Goal: Submit feedback/report problem

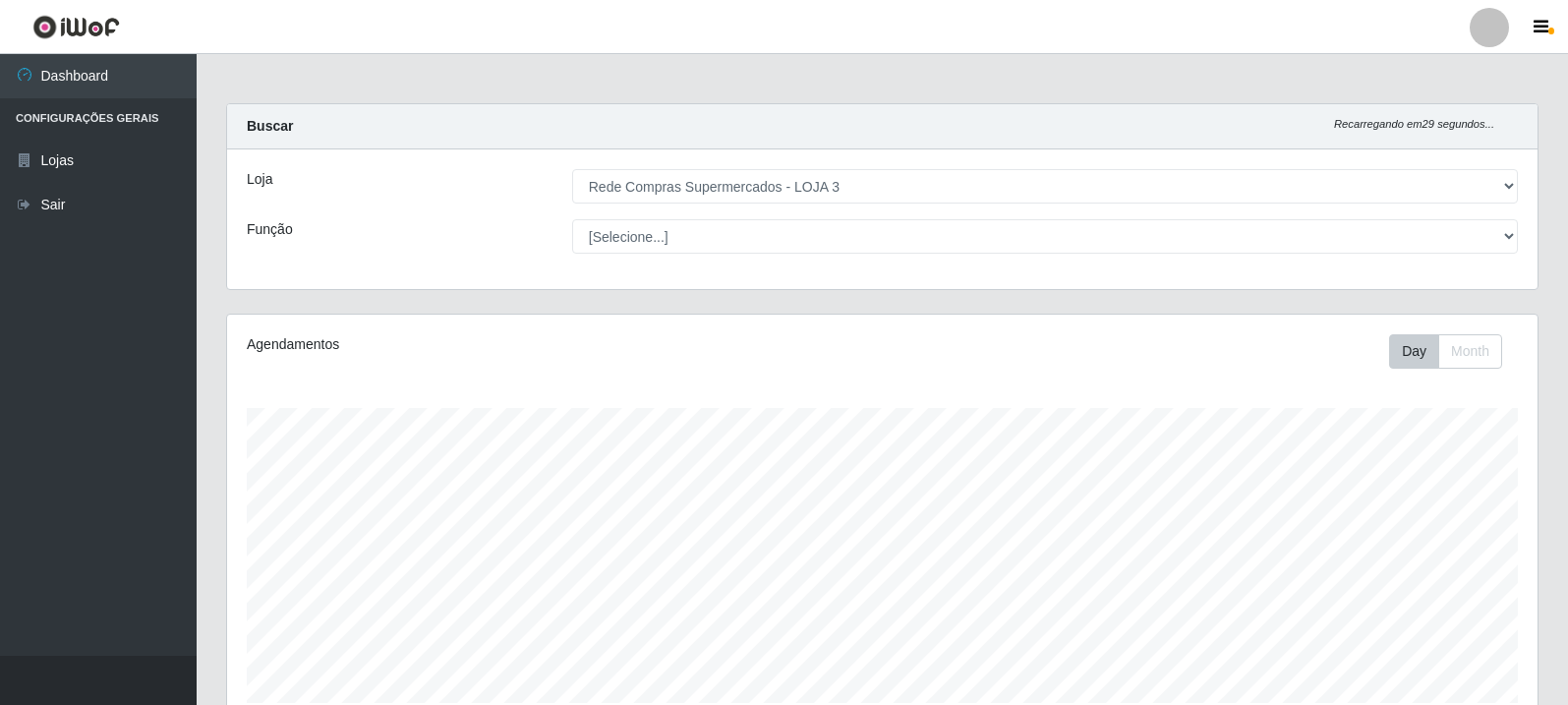
select select "162"
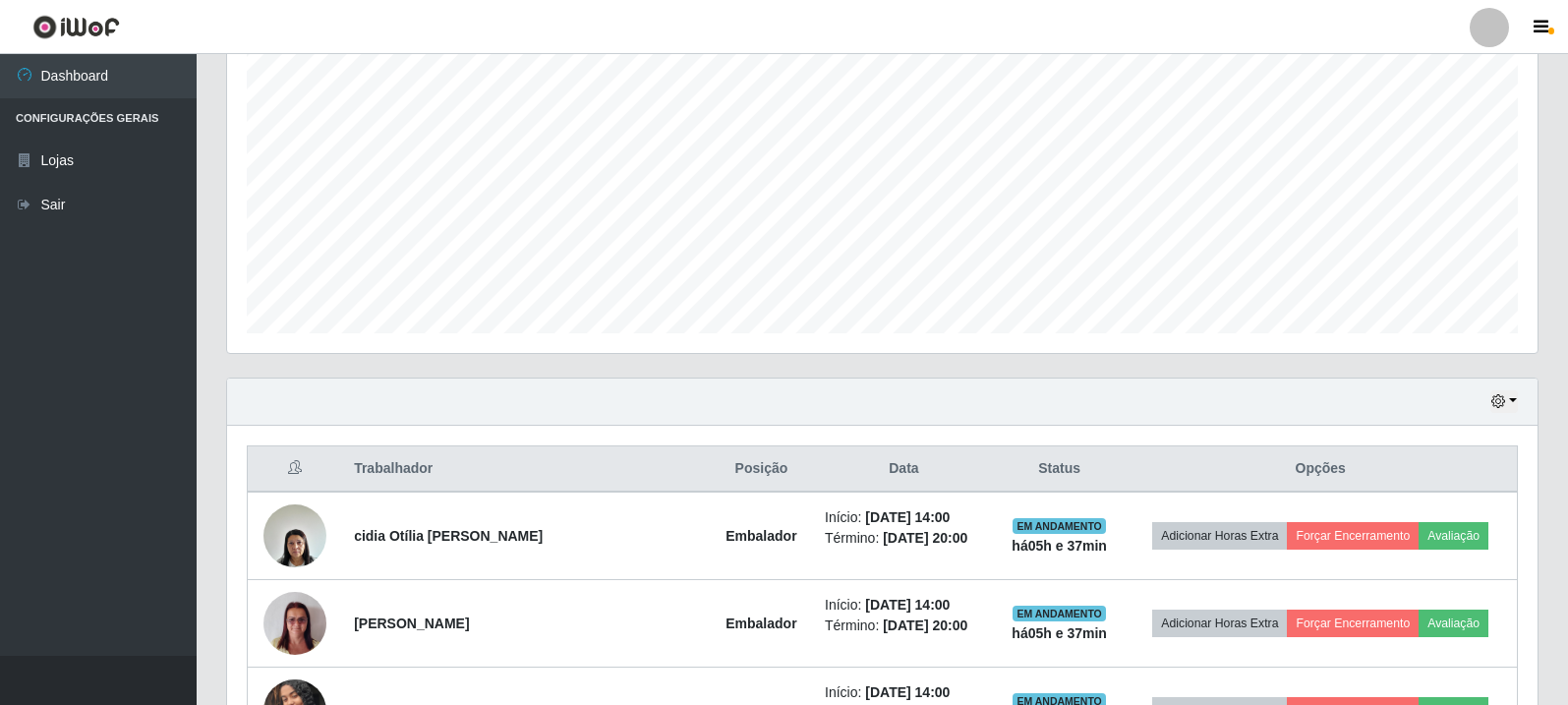
scroll to position [688, 0]
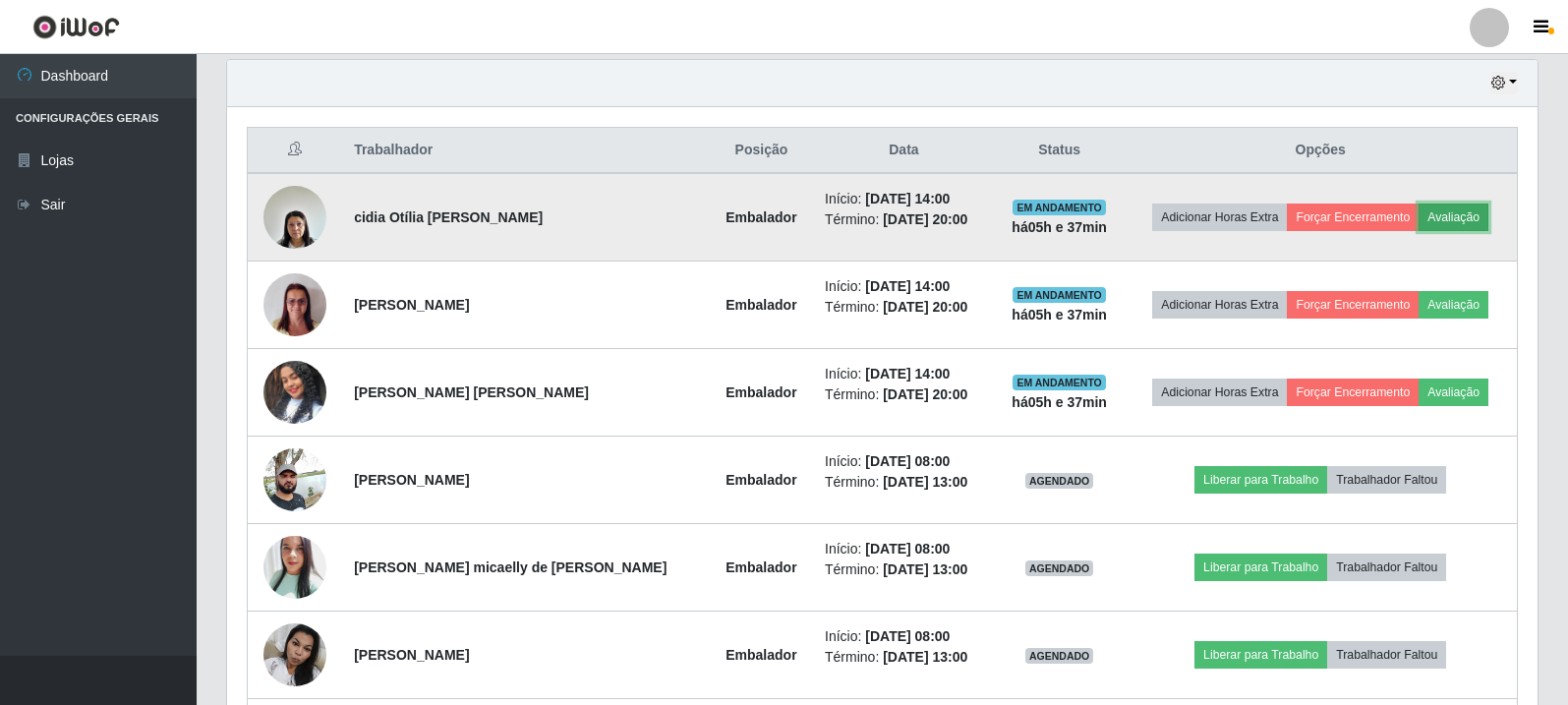
click at [1458, 213] on button "Avaliação" at bounding box center [1453, 218] width 70 height 28
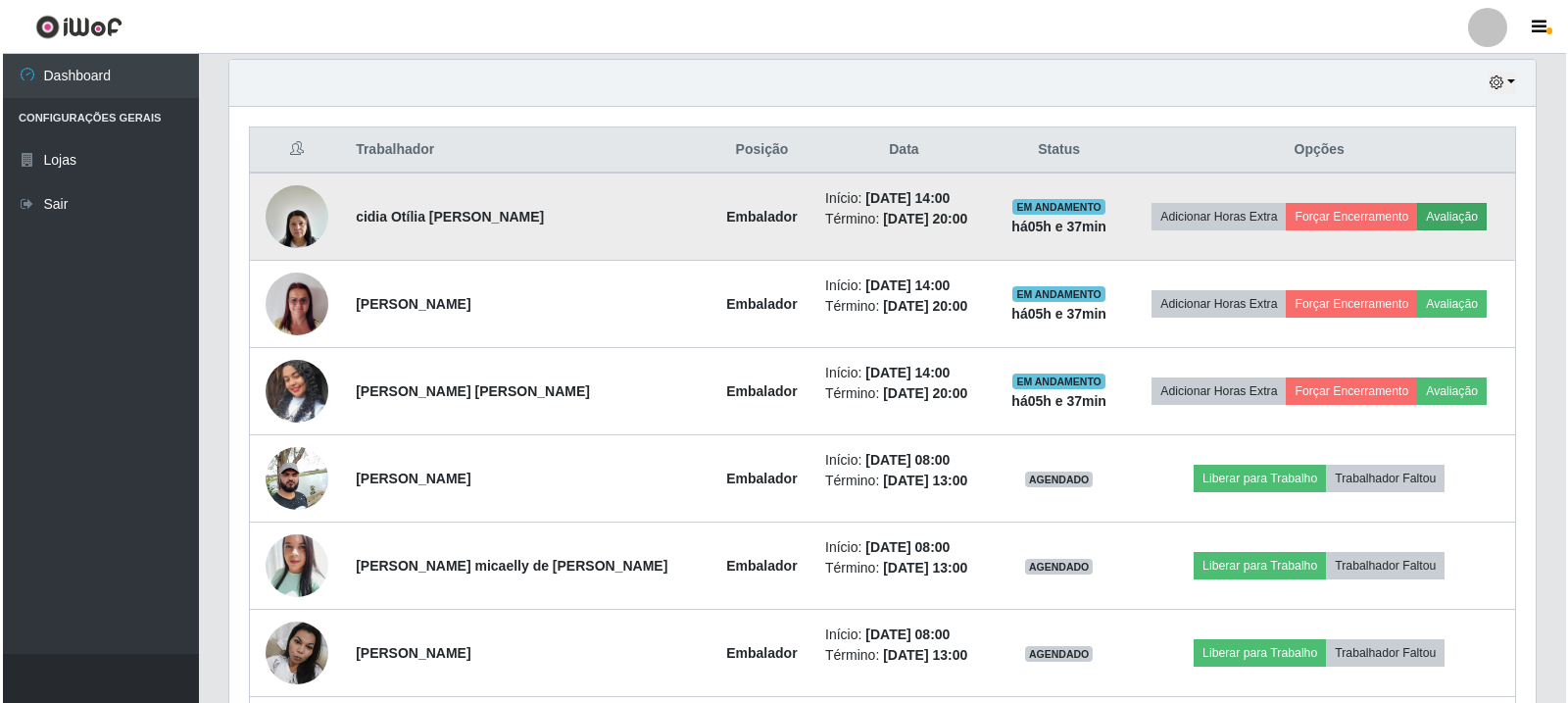
scroll to position [407, 1297]
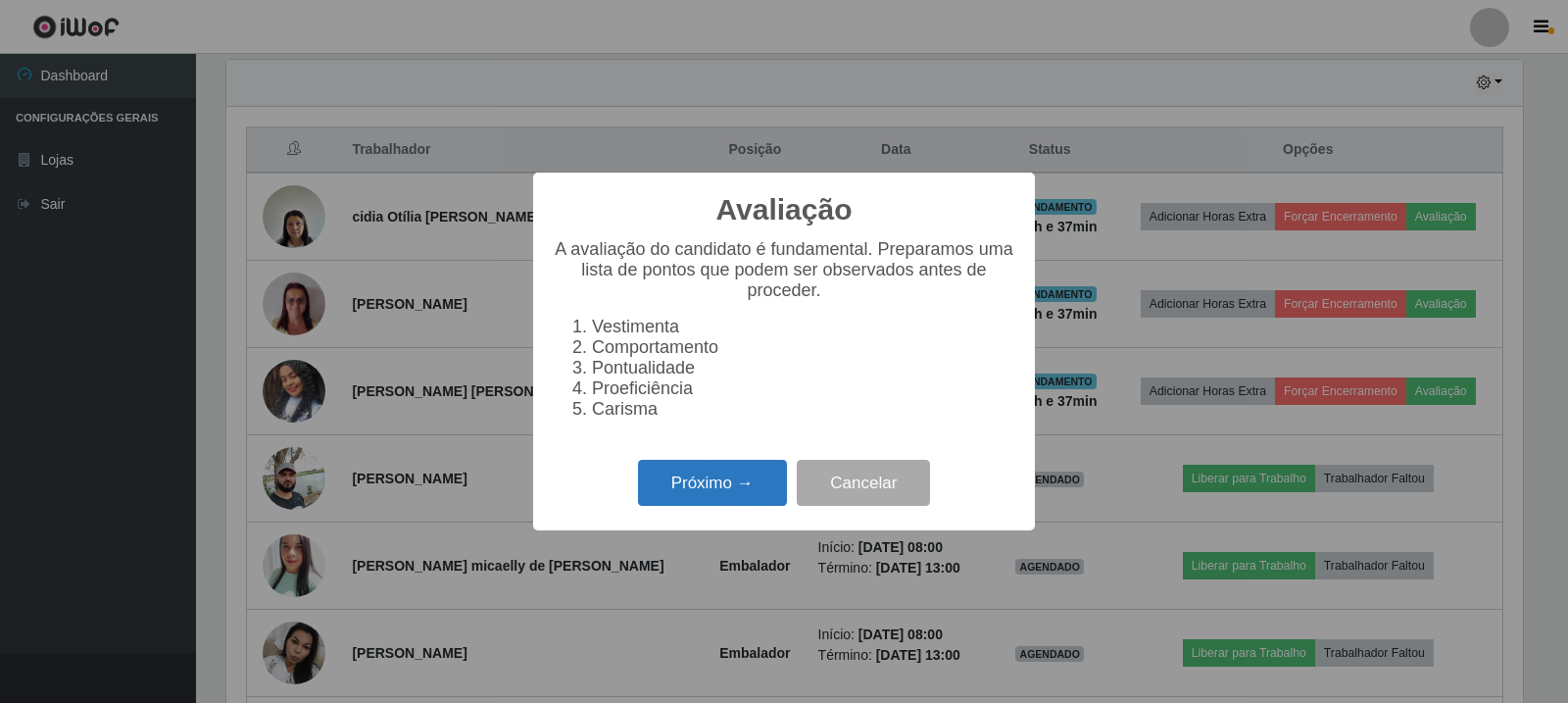
click at [752, 485] on button "Próximo →" at bounding box center [711, 483] width 149 height 46
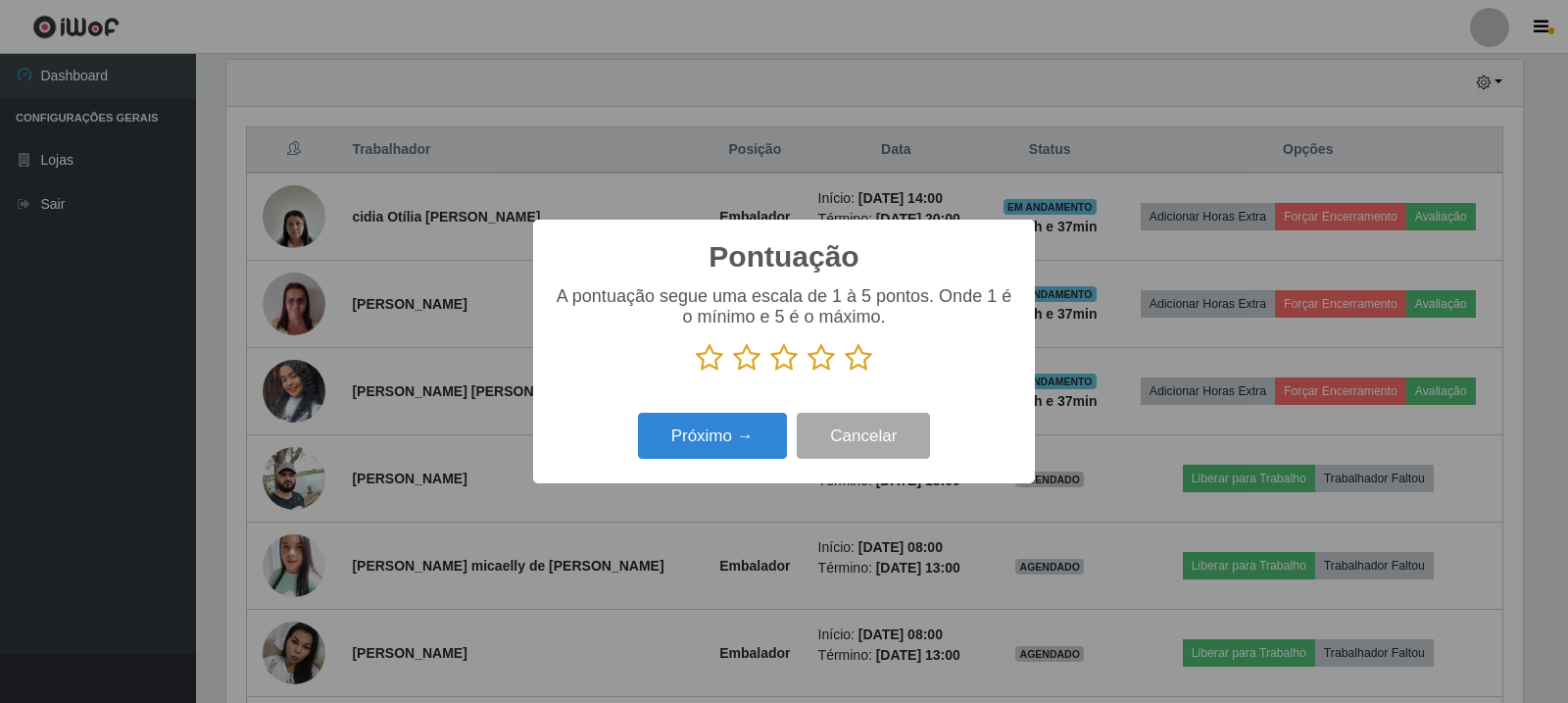
scroll to position [980103, 978642]
click at [859, 372] on icon at bounding box center [859, 358] width 28 height 30
click at [845, 372] on input "radio" at bounding box center [845, 372] width 0 height 0
click at [764, 429] on button "Próximo →" at bounding box center [711, 435] width 149 height 46
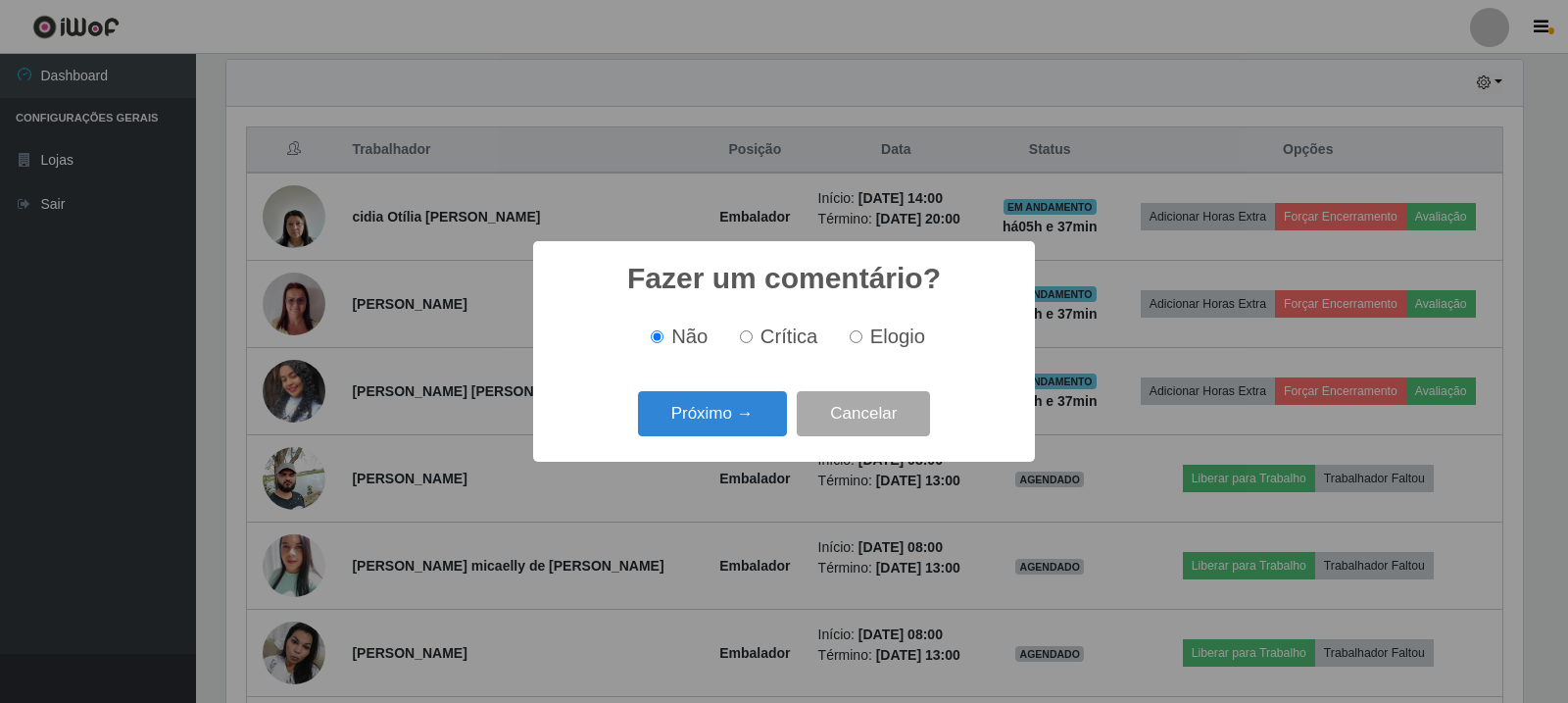
click at [857, 333] on input "Elogio" at bounding box center [856, 337] width 13 height 13
radio input "true"
click at [763, 412] on button "Próximo →" at bounding box center [711, 414] width 149 height 46
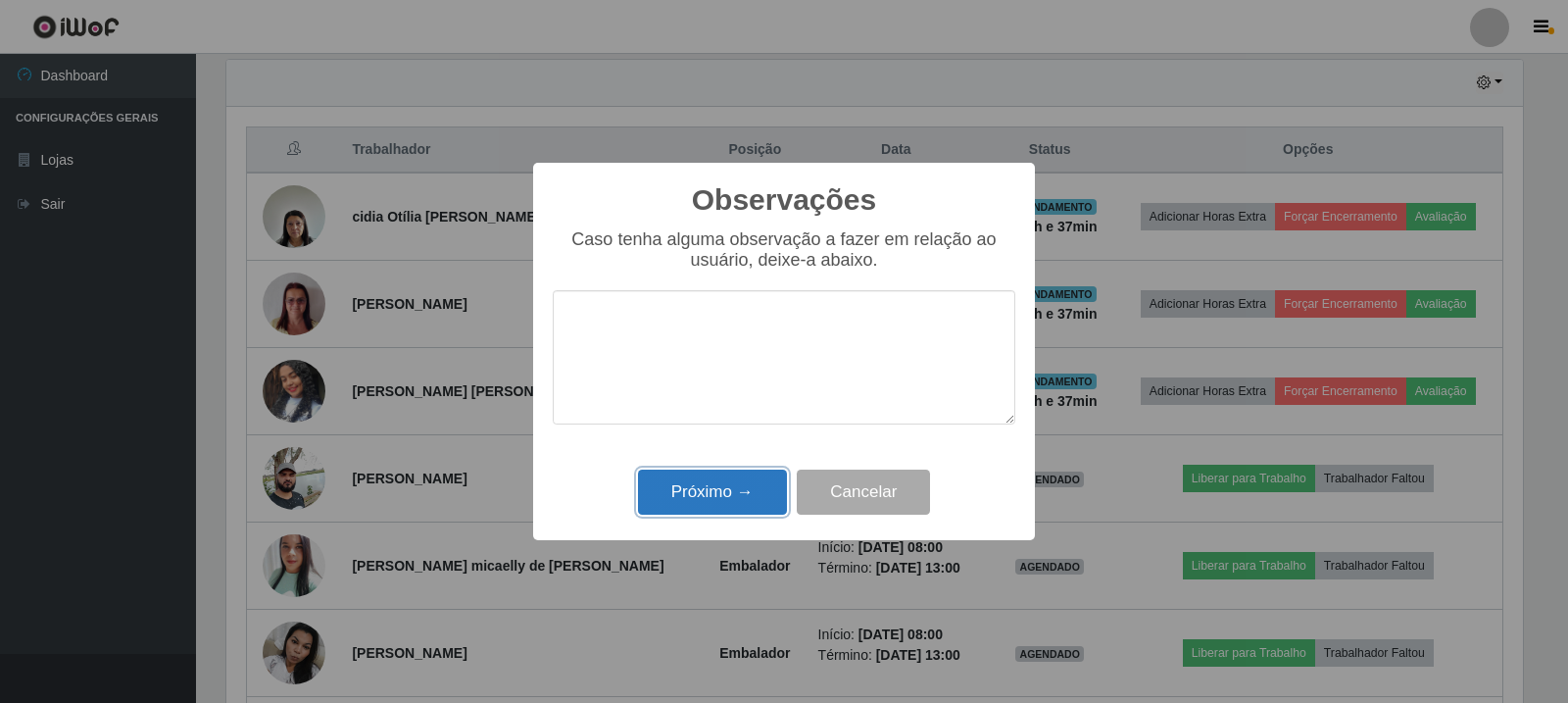
click at [688, 483] on button "Próximo →" at bounding box center [711, 493] width 149 height 46
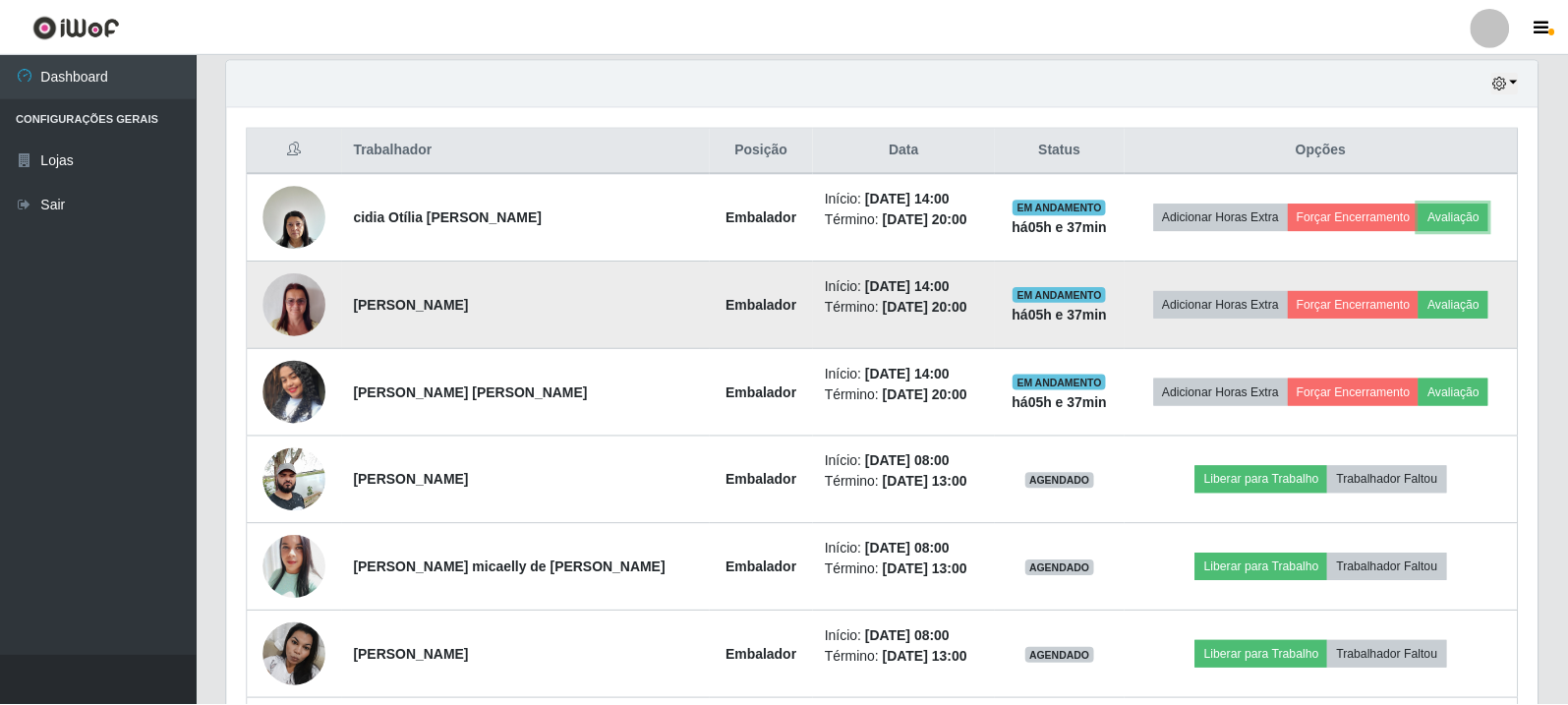
scroll to position [408, 1311]
click at [1434, 304] on button "Avaliação" at bounding box center [1453, 305] width 70 height 28
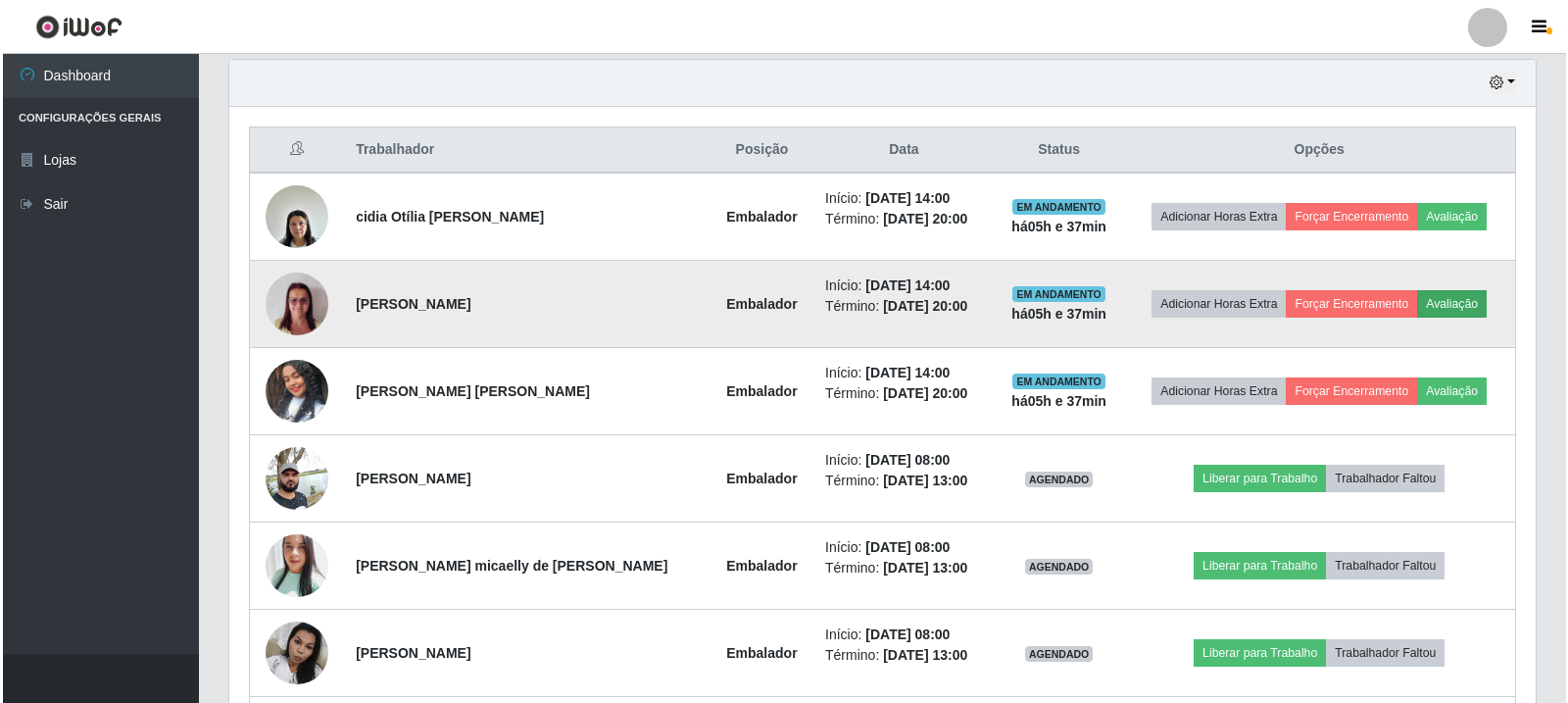
scroll to position [407, 1297]
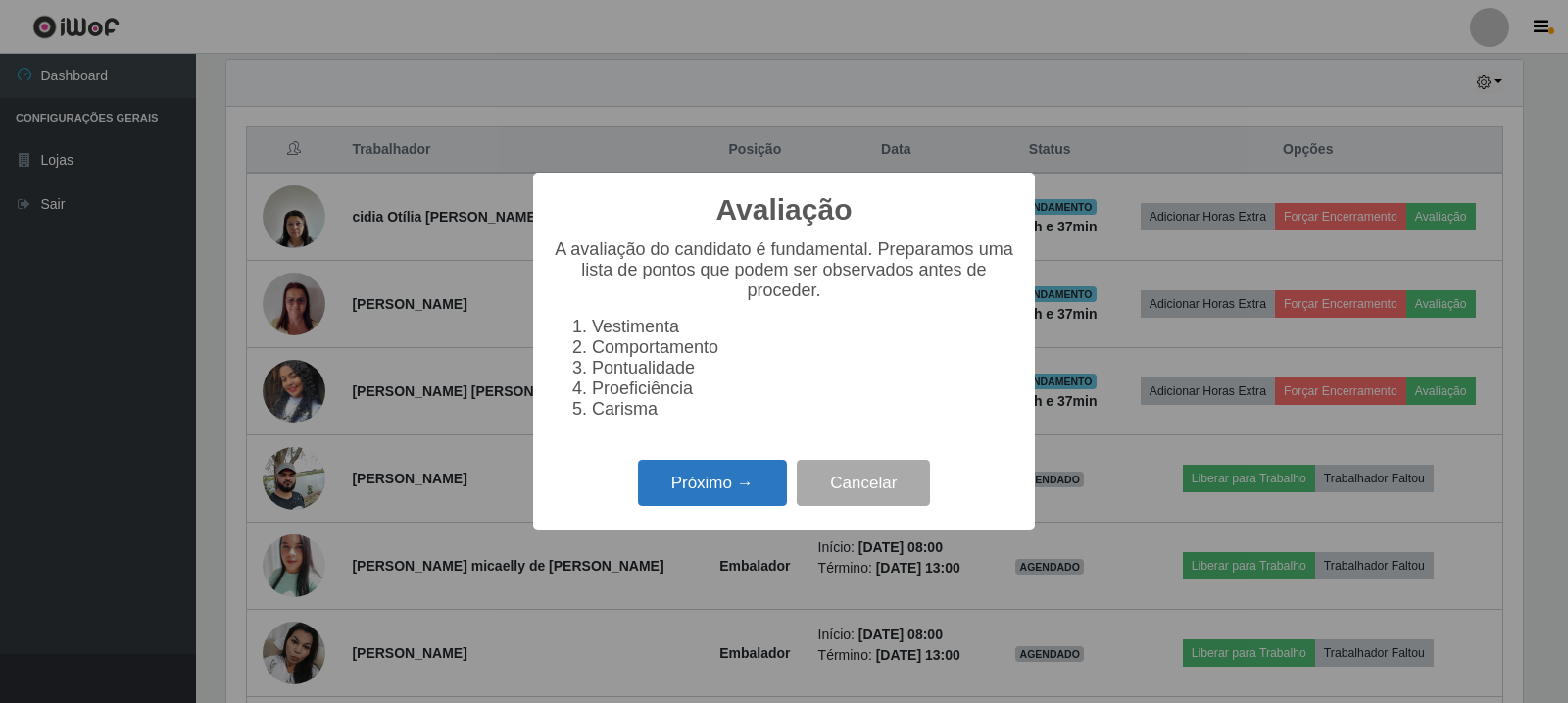
click at [723, 501] on button "Próximo →" at bounding box center [711, 483] width 149 height 46
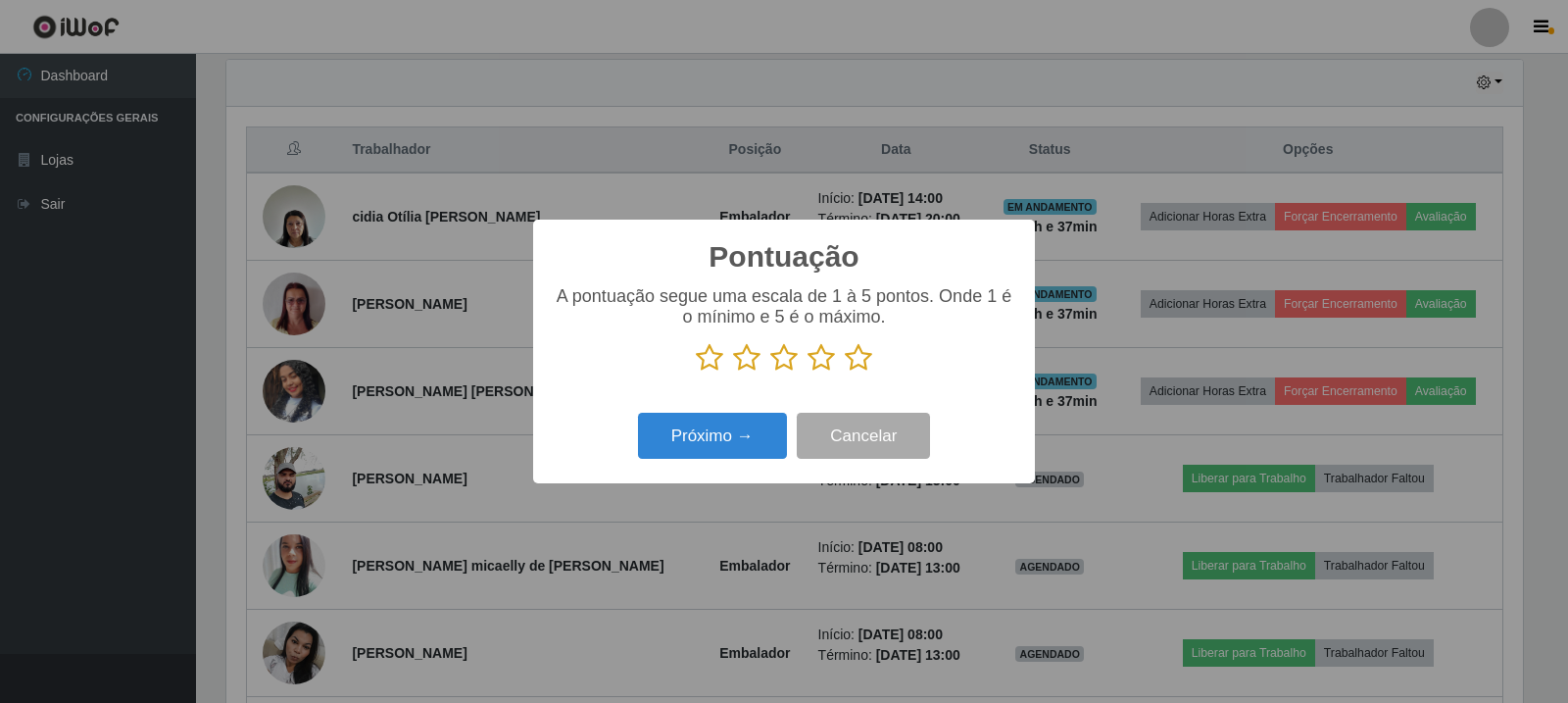
drag, startPoint x: 866, startPoint y: 368, endPoint x: 855, endPoint y: 382, distance: 17.8
click at [868, 368] on icon at bounding box center [859, 358] width 28 height 30
click at [845, 372] on input "radio" at bounding box center [845, 372] width 0 height 0
click at [764, 434] on button "Próximo →" at bounding box center [711, 435] width 149 height 46
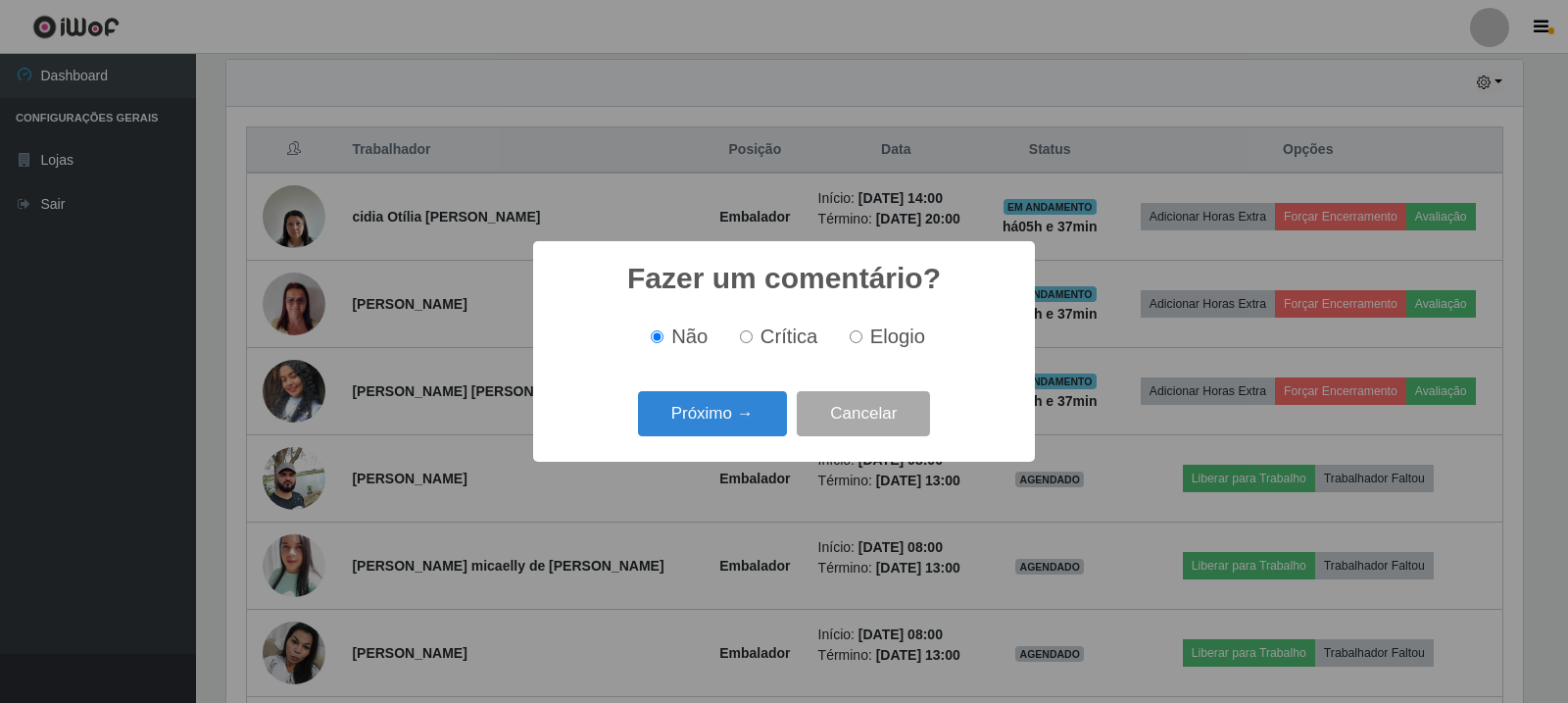
click at [870, 337] on span "Elogio" at bounding box center [898, 337] width 55 height 22
click at [862, 337] on input "Elogio" at bounding box center [856, 337] width 13 height 13
radio input "true"
click at [756, 417] on button "Próximo →" at bounding box center [711, 414] width 149 height 46
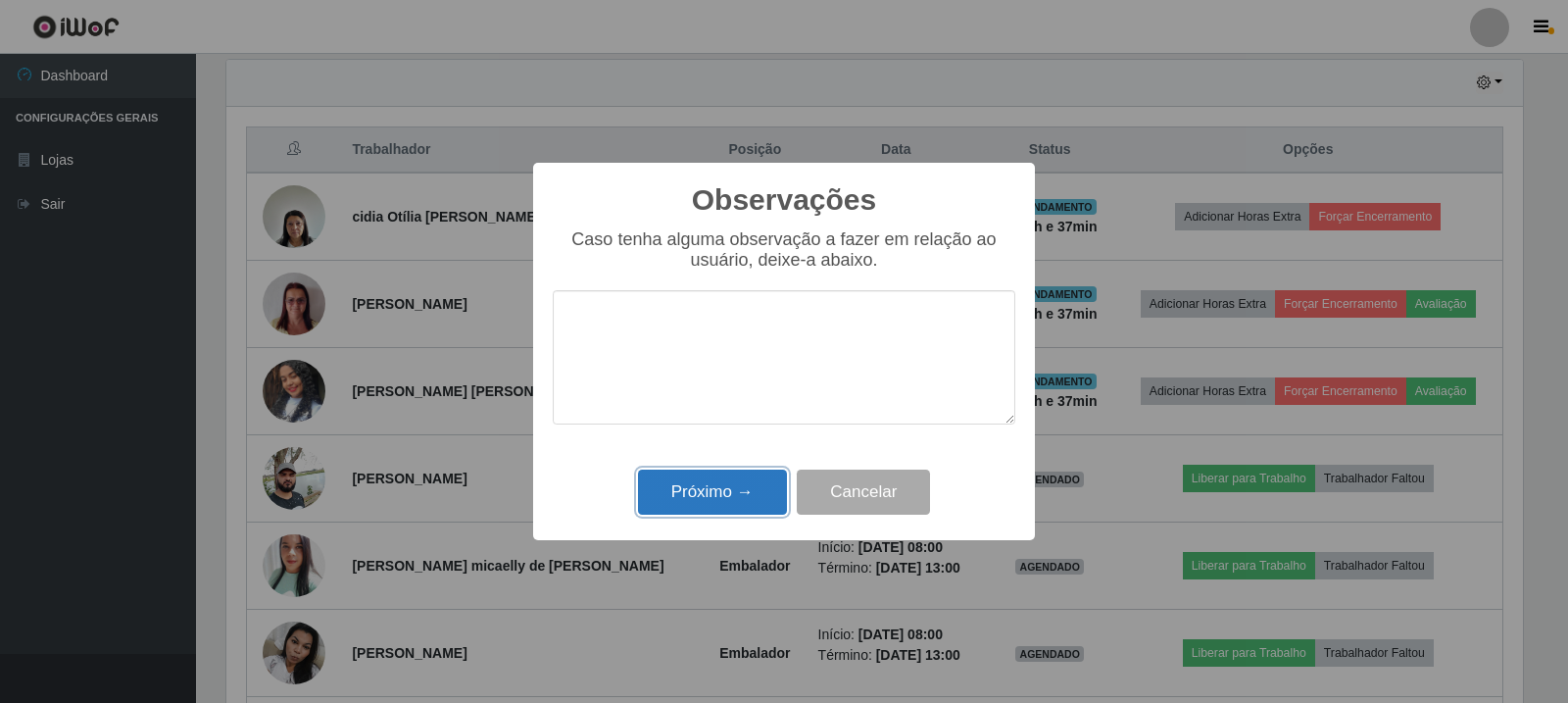
click at [739, 488] on button "Próximo →" at bounding box center [711, 493] width 149 height 46
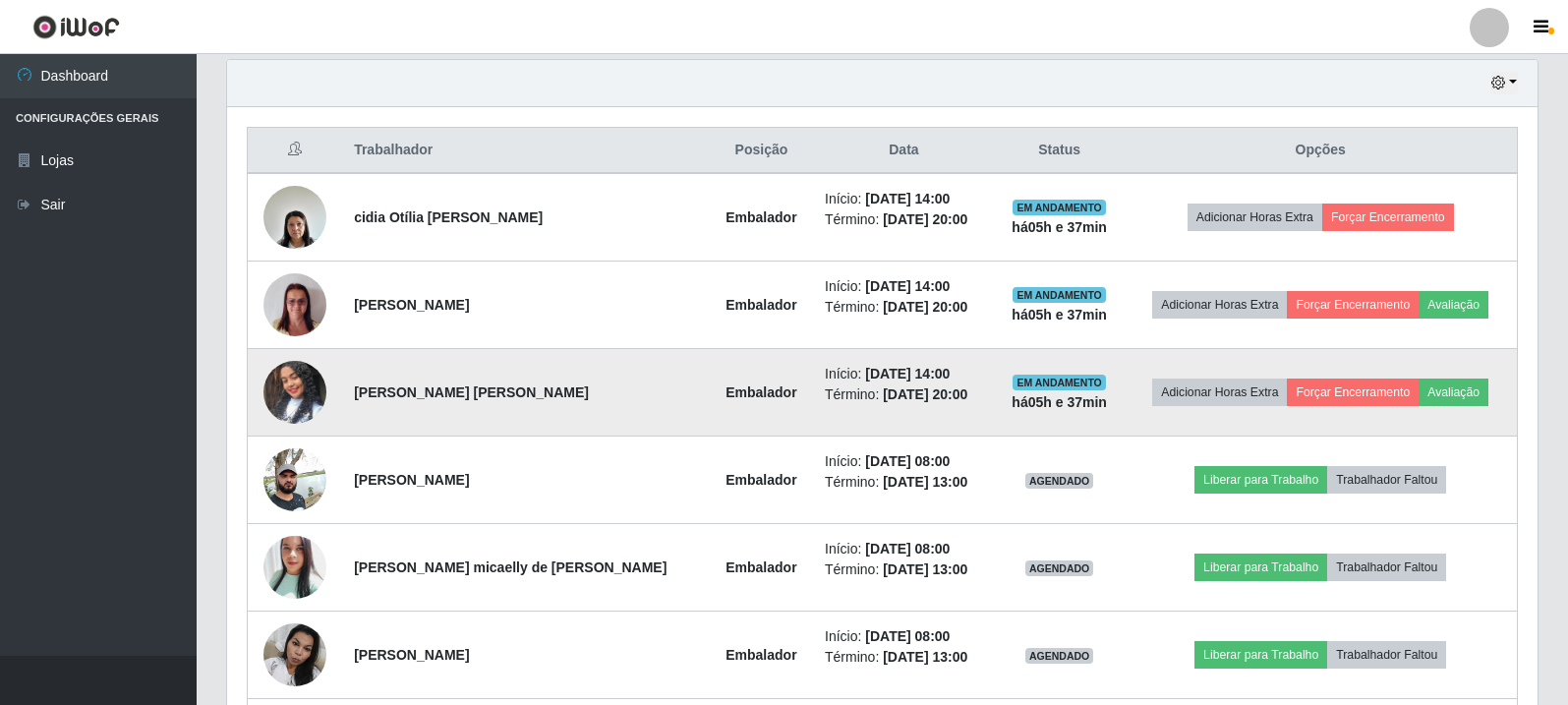
scroll to position [408, 1311]
click at [1463, 396] on button "Avaliação" at bounding box center [1453, 392] width 70 height 28
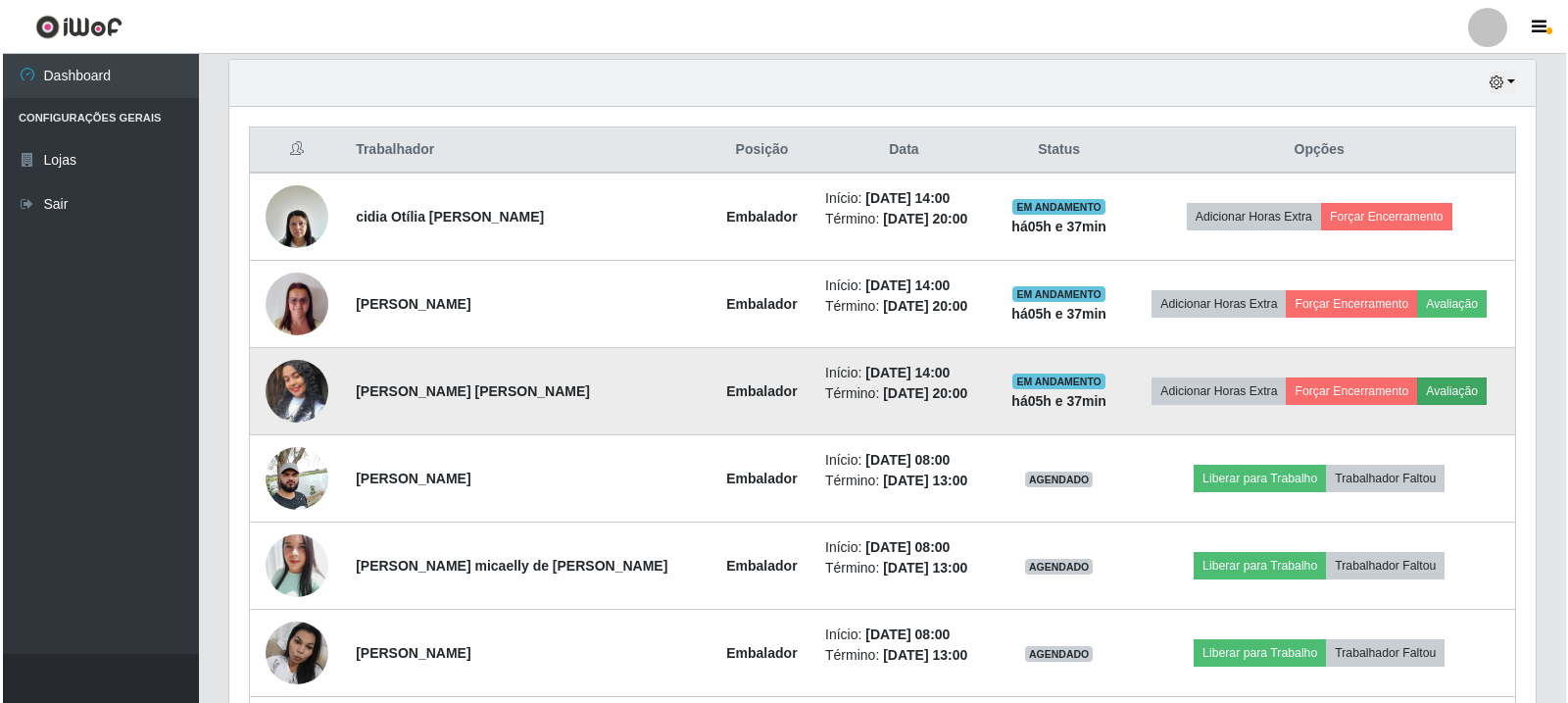
scroll to position [407, 1297]
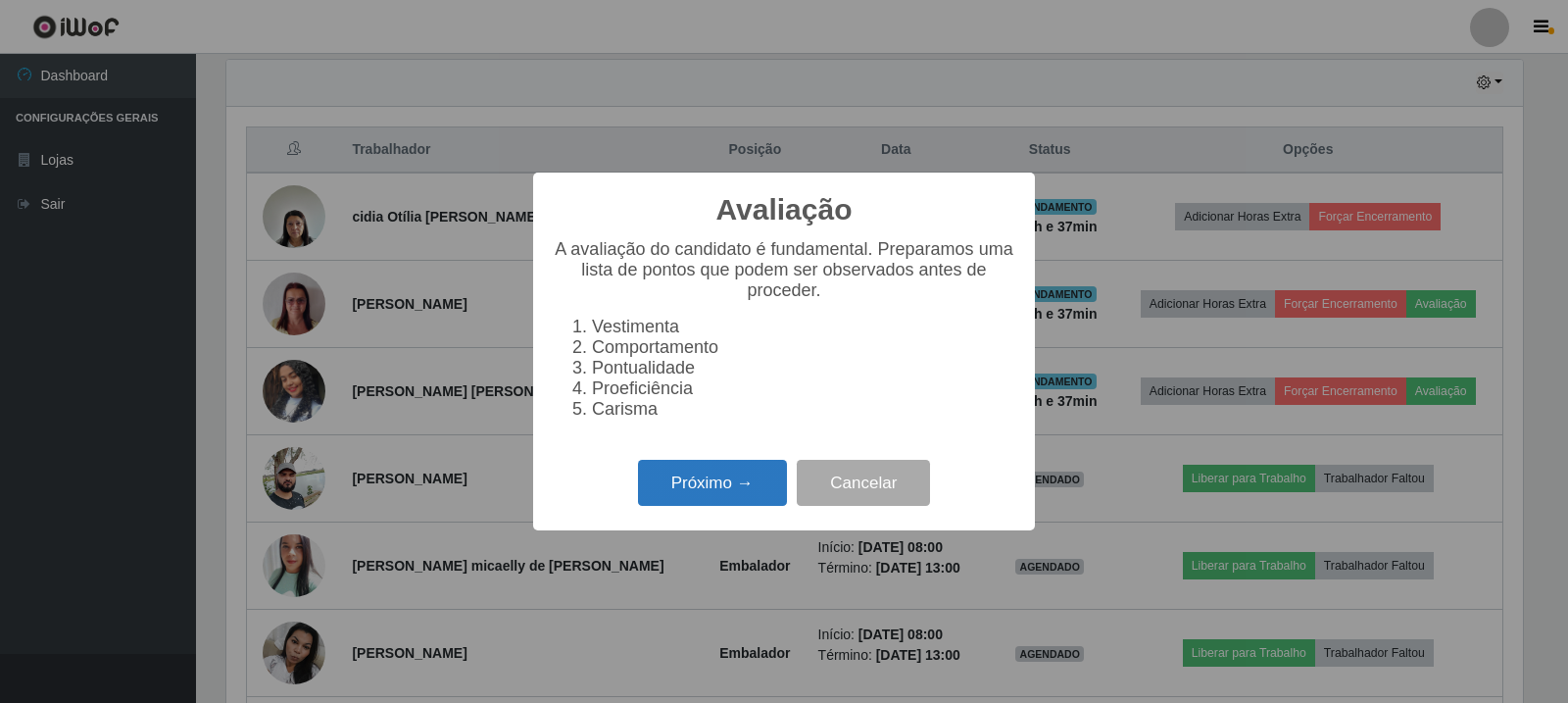
click at [752, 478] on button "Próximo →" at bounding box center [711, 483] width 149 height 46
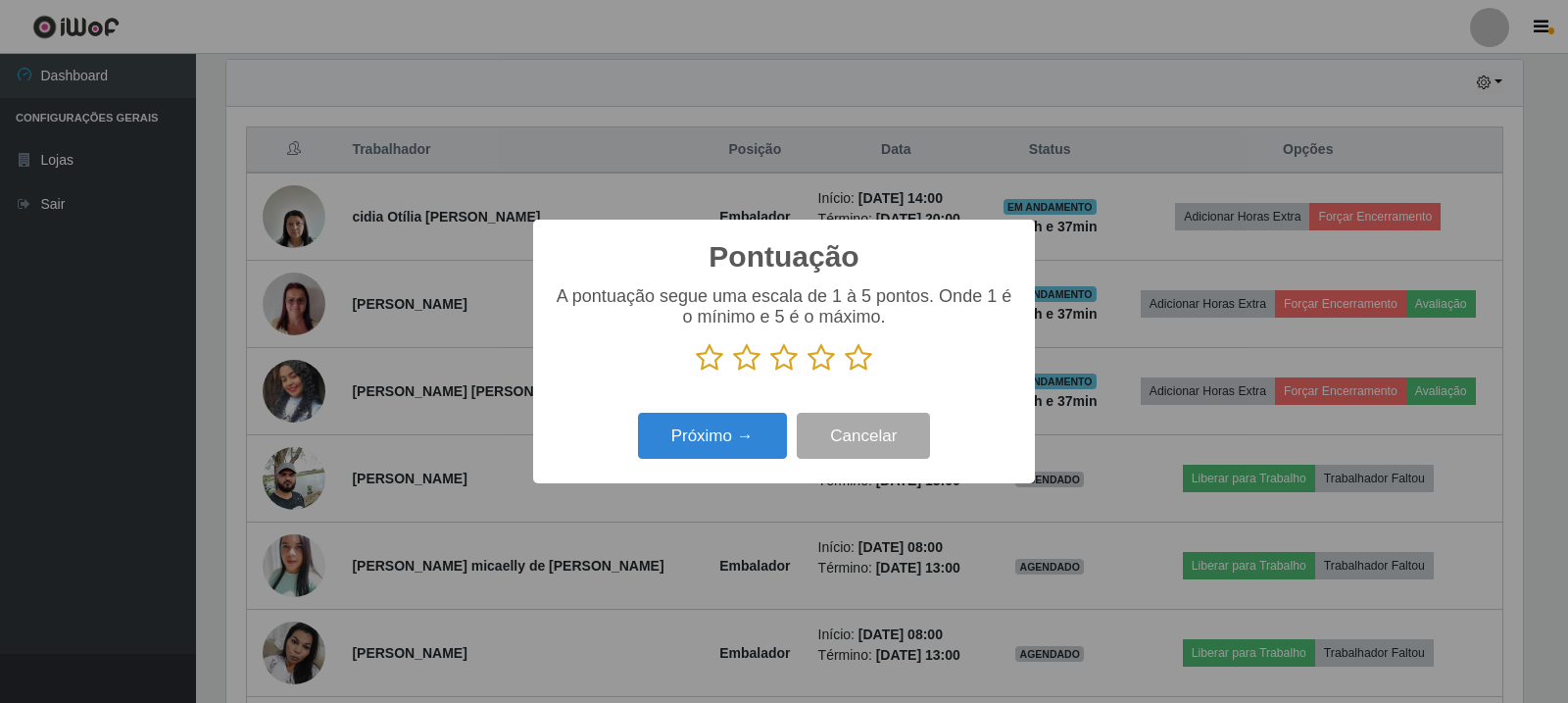
click at [851, 354] on icon at bounding box center [859, 358] width 28 height 30
click at [845, 372] on input "radio" at bounding box center [845, 372] width 0 height 0
click at [750, 459] on button "Próximo →" at bounding box center [711, 435] width 149 height 46
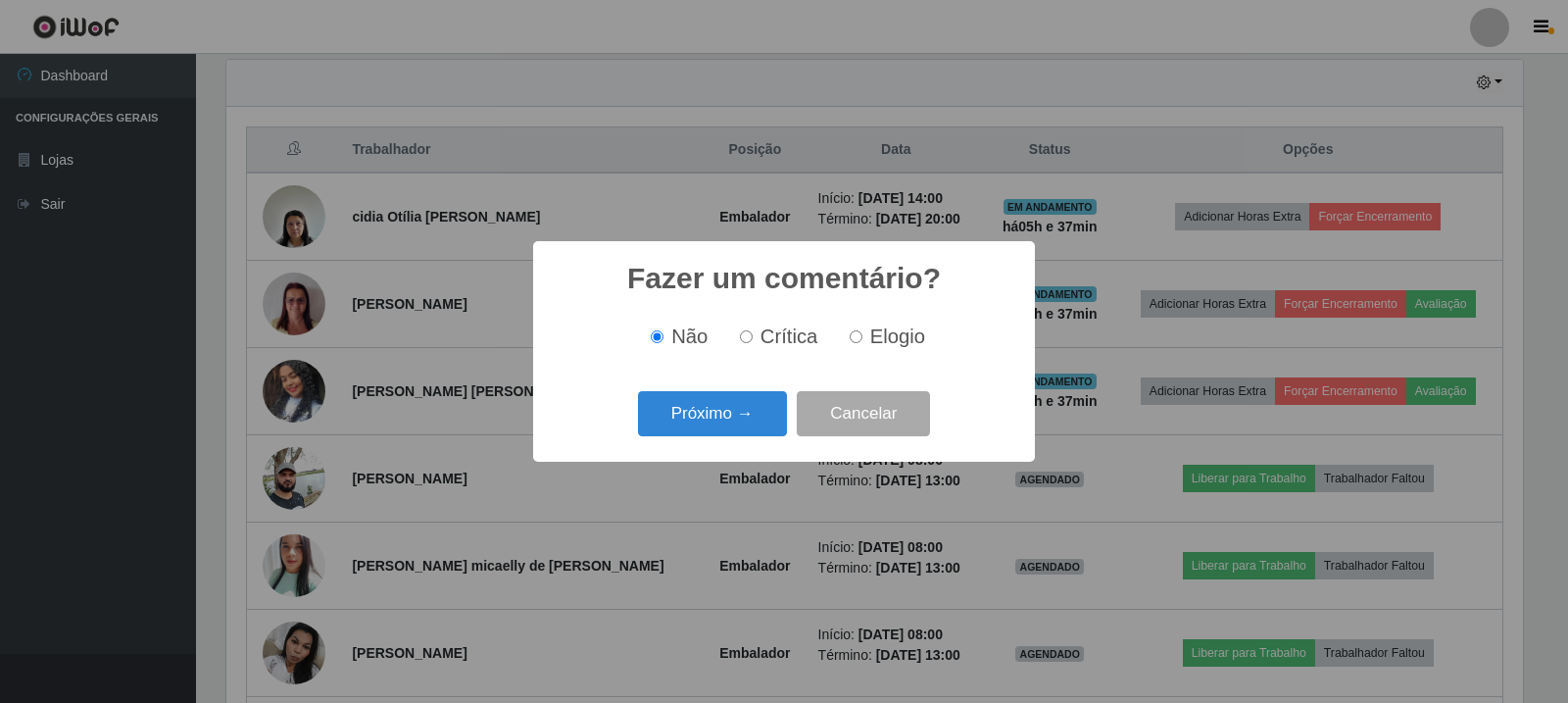
click at [886, 341] on span "Elogio" at bounding box center [898, 337] width 55 height 22
click at [862, 341] on input "Elogio" at bounding box center [856, 337] width 13 height 13
radio input "true"
click at [753, 414] on button "Próximo →" at bounding box center [711, 414] width 149 height 46
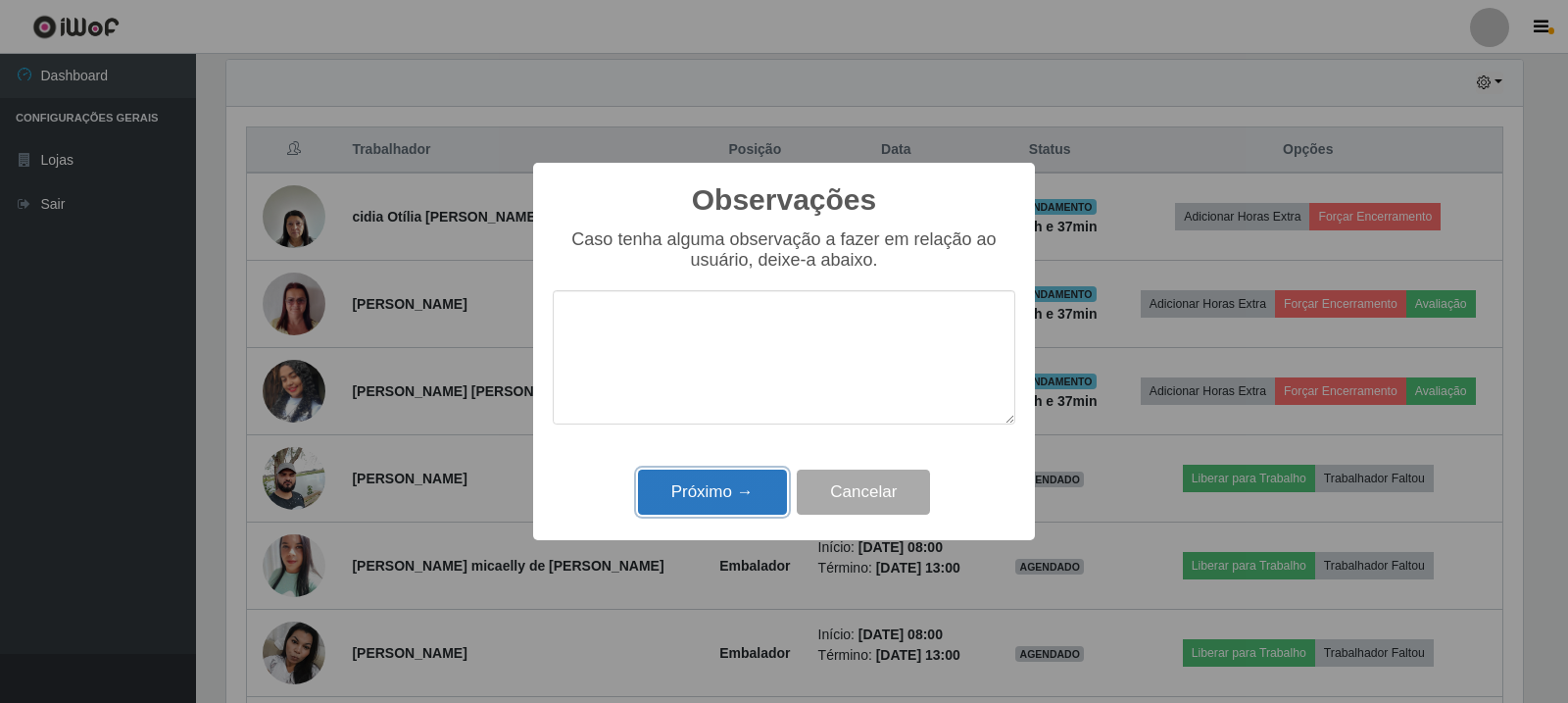
click at [667, 487] on button "Próximo →" at bounding box center [711, 493] width 149 height 46
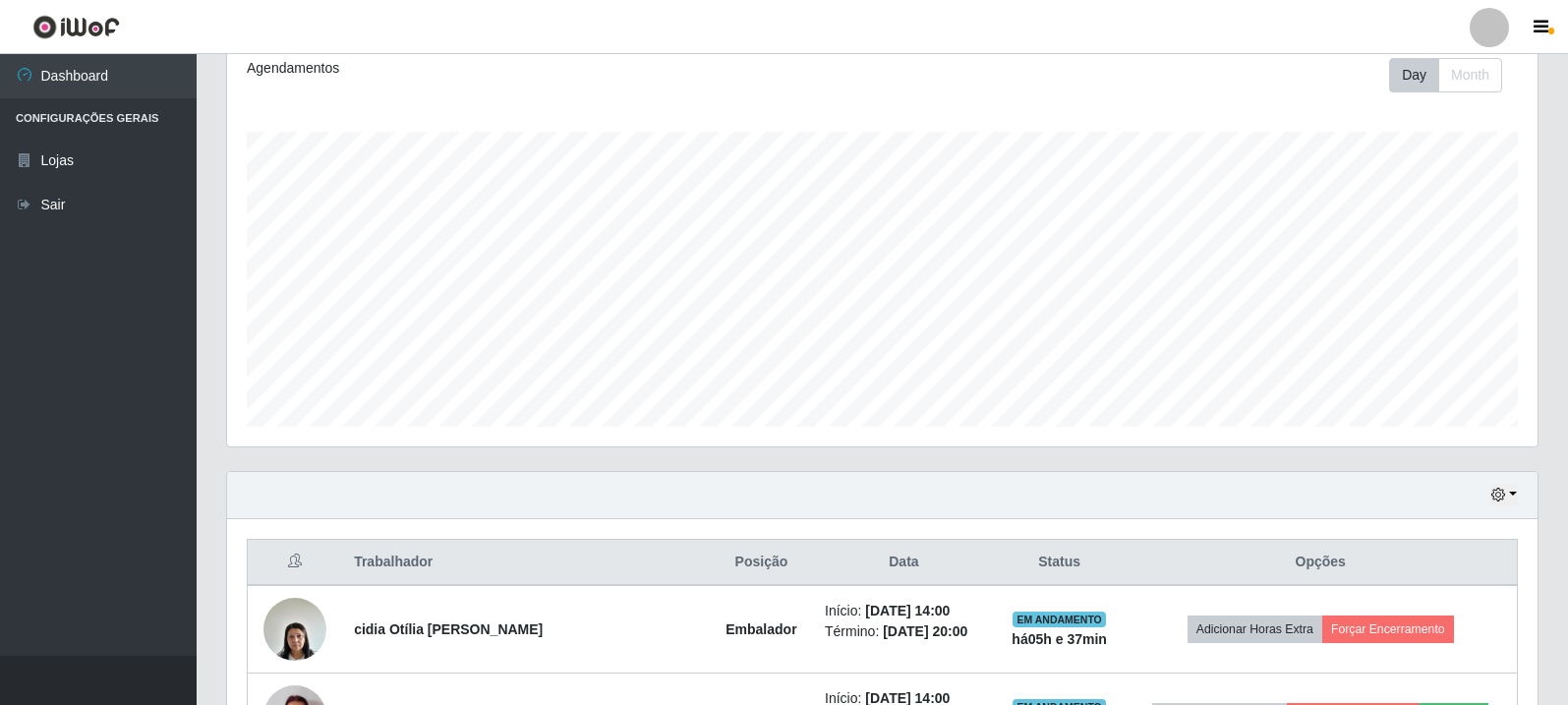
scroll to position [0, 0]
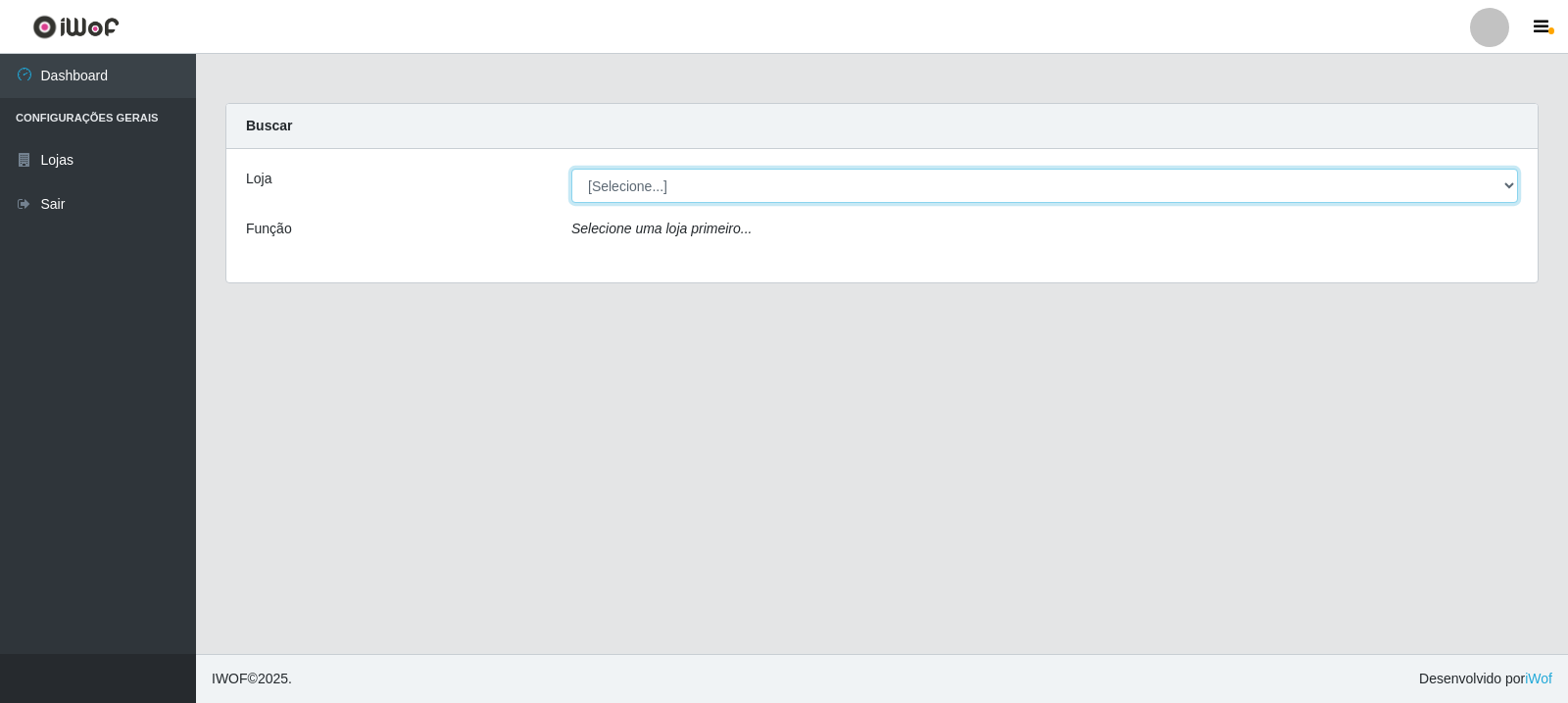
click at [1261, 194] on select "[Selecione...] Rede Compras Supermercados - LOJA 3" at bounding box center [1044, 186] width 946 height 35
select select "162"
click at [571, 169] on select "[Selecione...] Rede Compras Supermercados - LOJA 3" at bounding box center [1044, 186] width 946 height 35
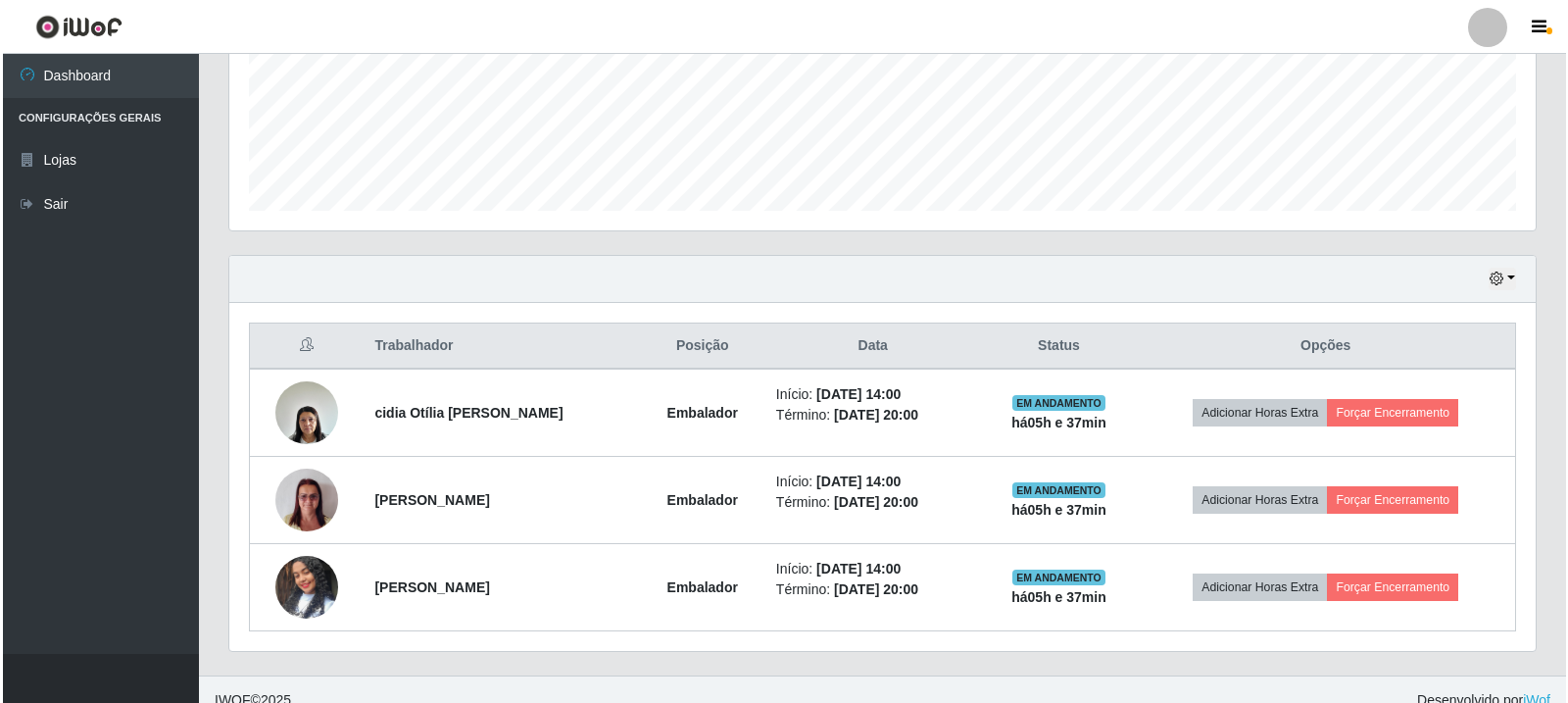
scroll to position [511, 0]
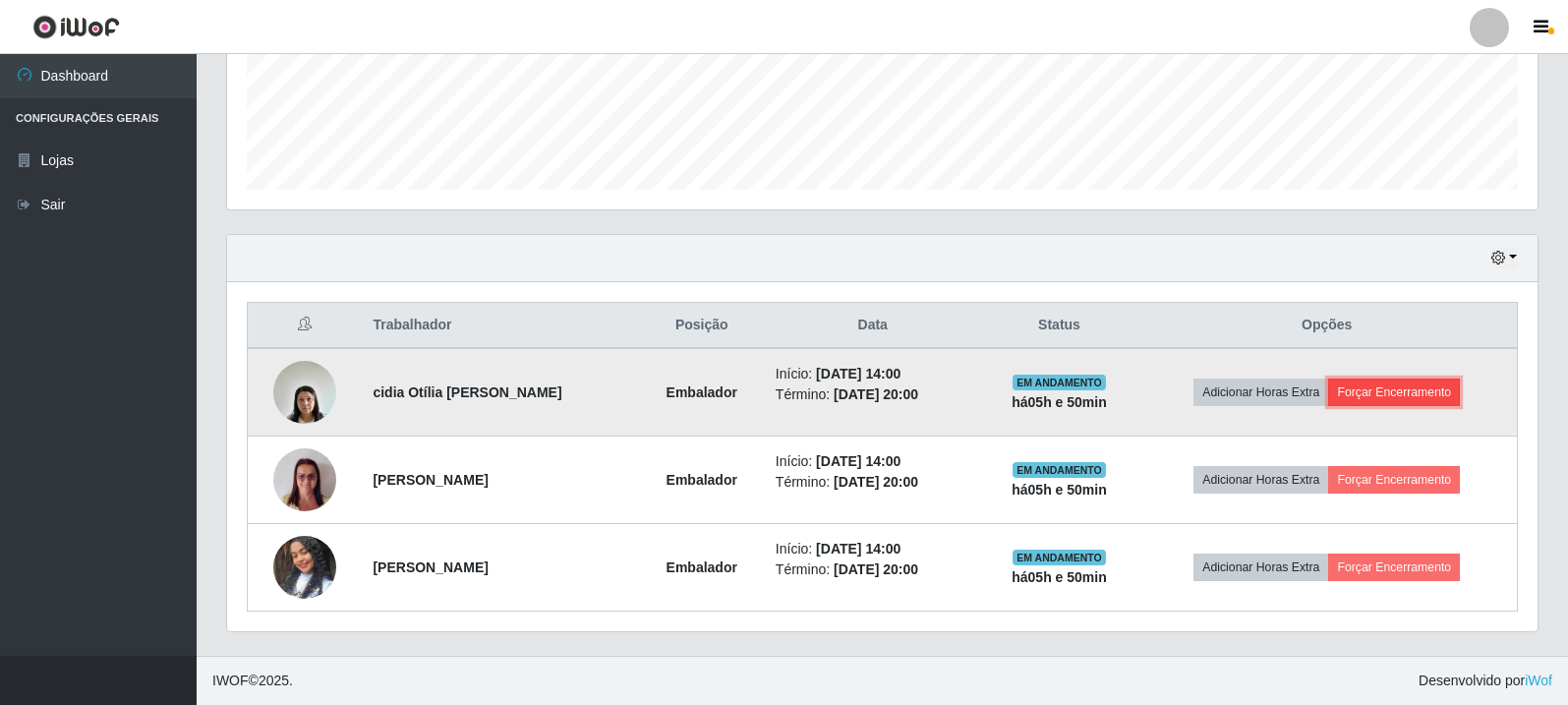
click at [1441, 397] on button "Forçar Encerramento" at bounding box center [1394, 392] width 132 height 28
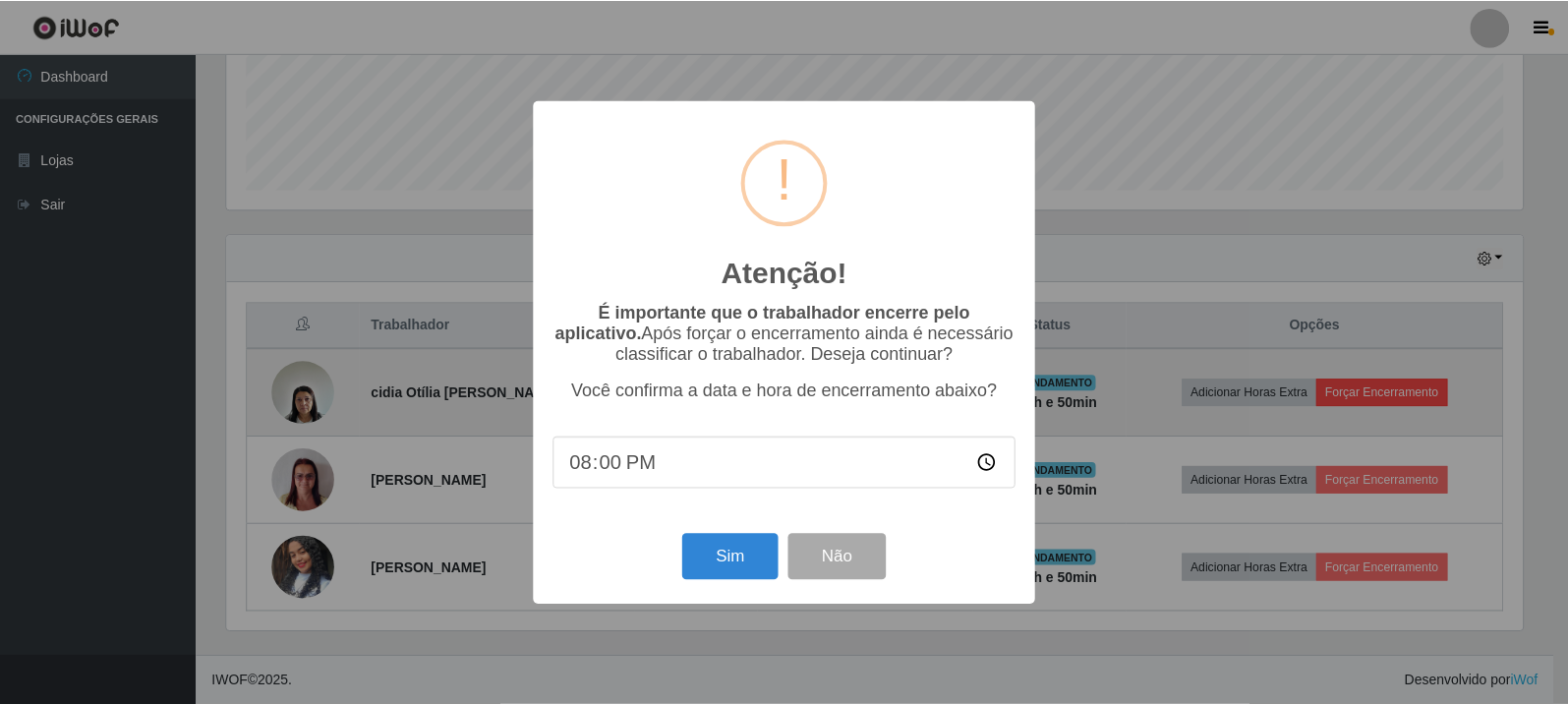
scroll to position [408, 1301]
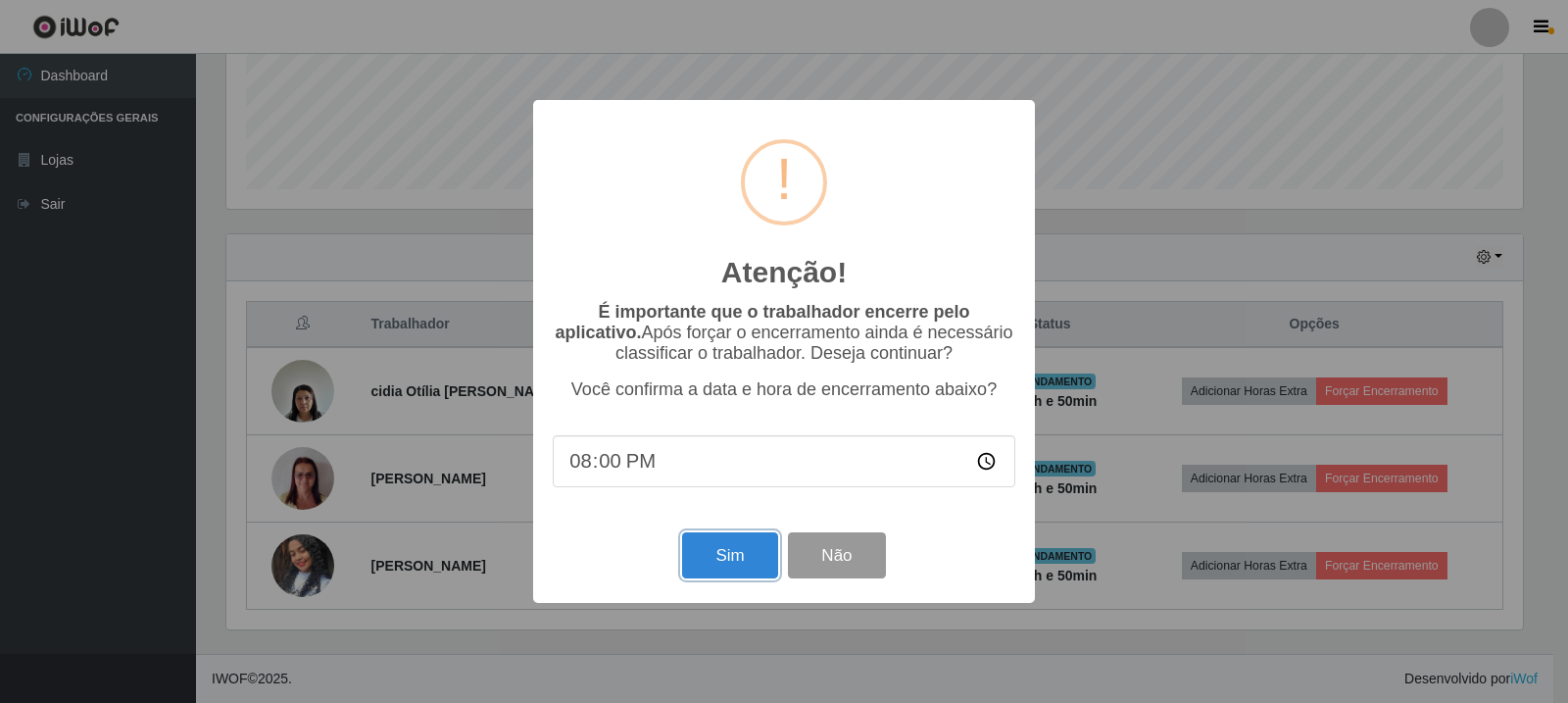
click at [696, 554] on button "Sim" at bounding box center [729, 555] width 95 height 46
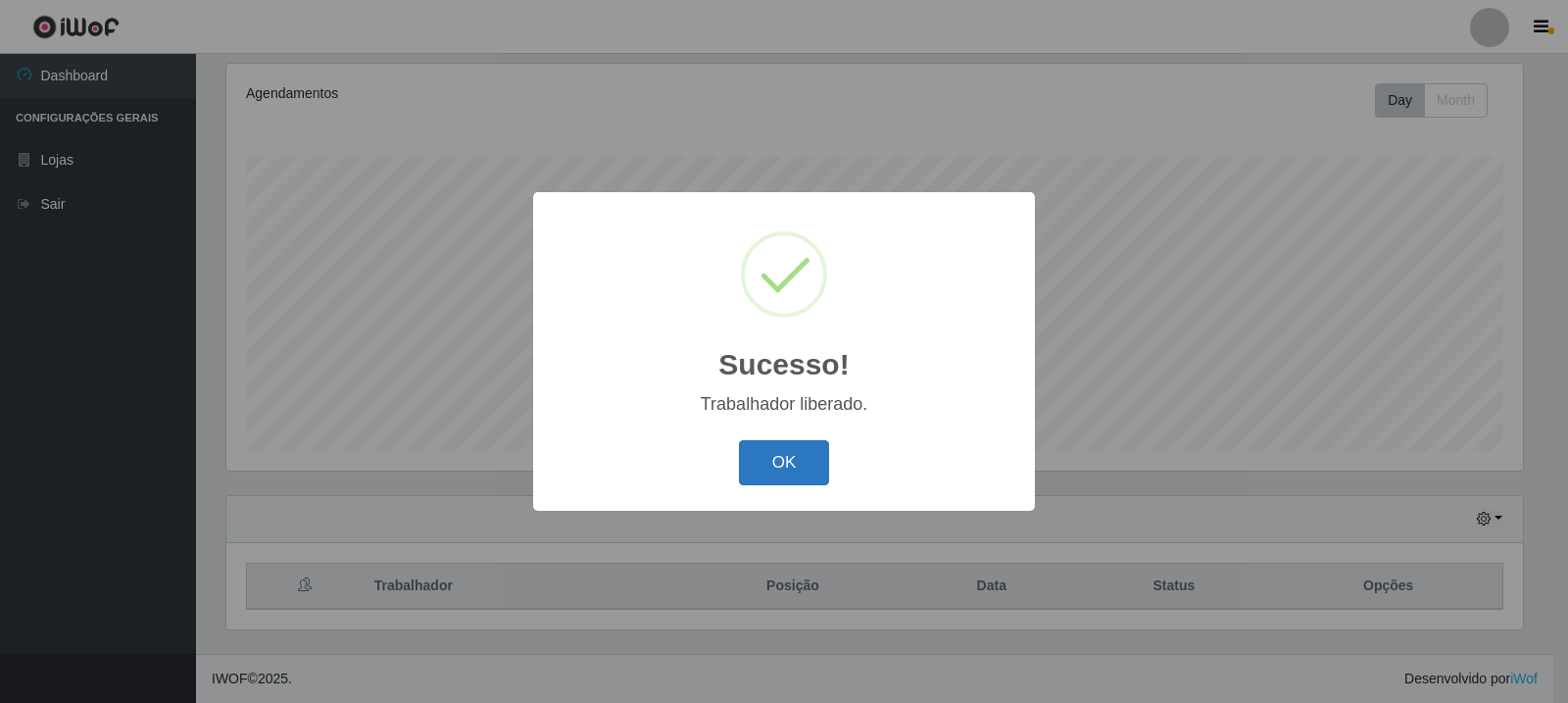
click at [783, 466] on button "OK" at bounding box center [784, 463] width 91 height 46
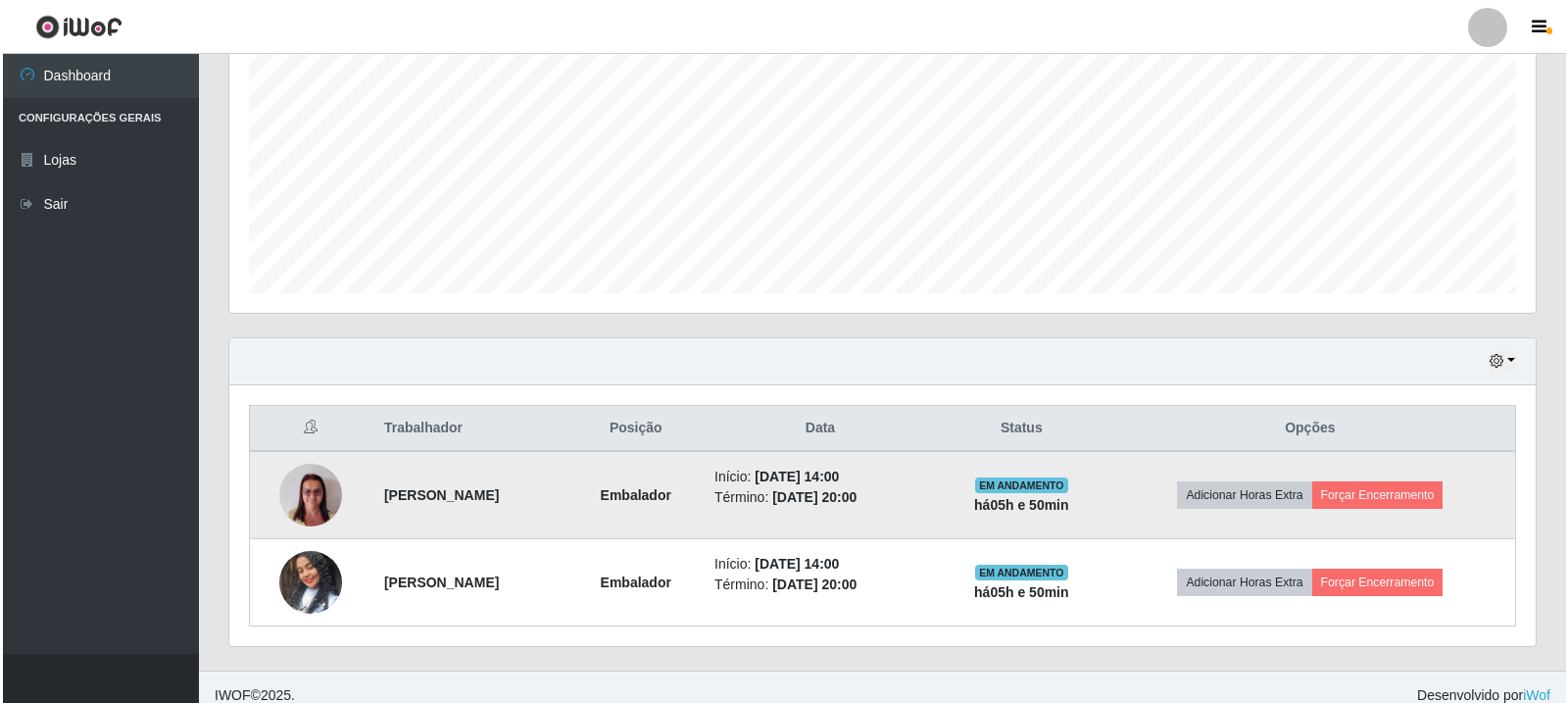
scroll to position [425, 0]
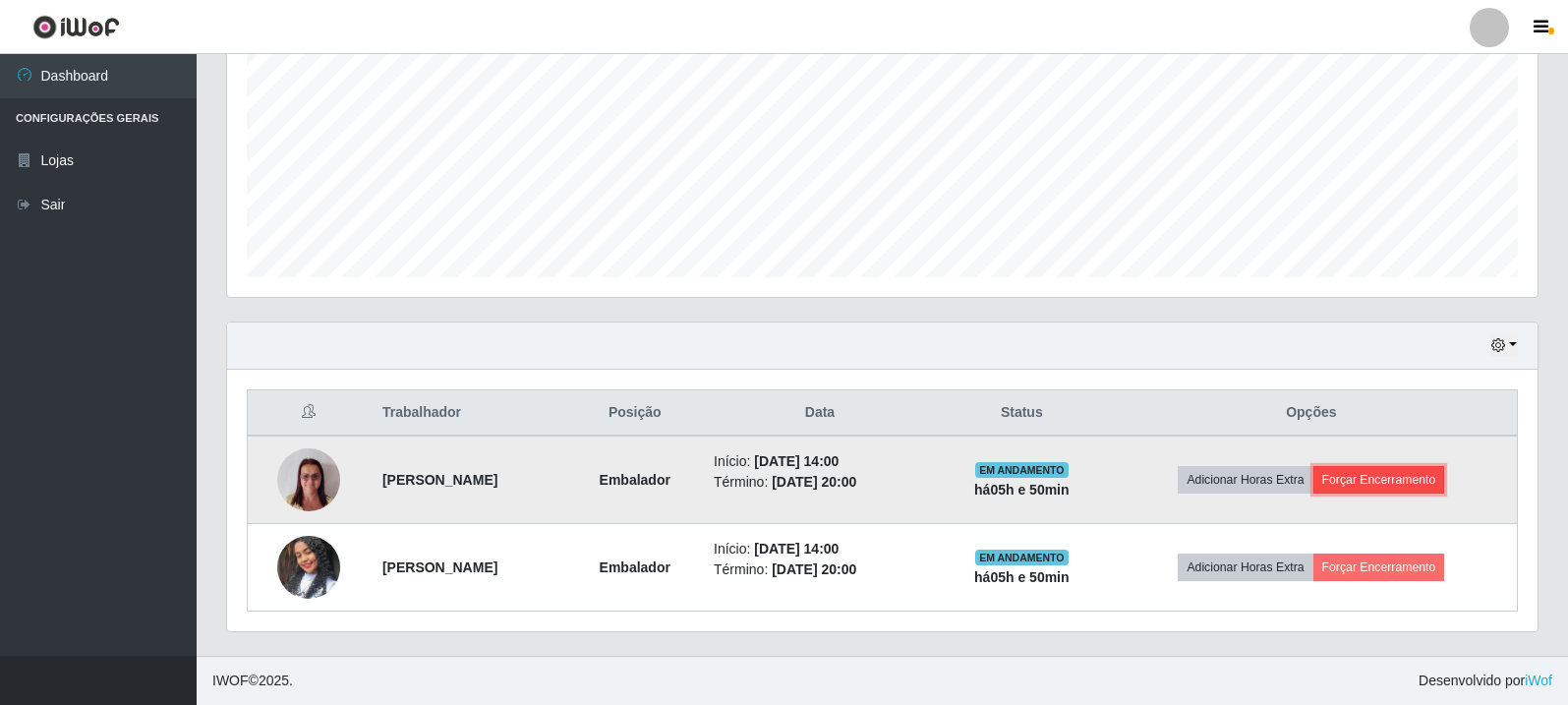
click at [1430, 488] on button "Forçar Encerramento" at bounding box center [1379, 480] width 132 height 28
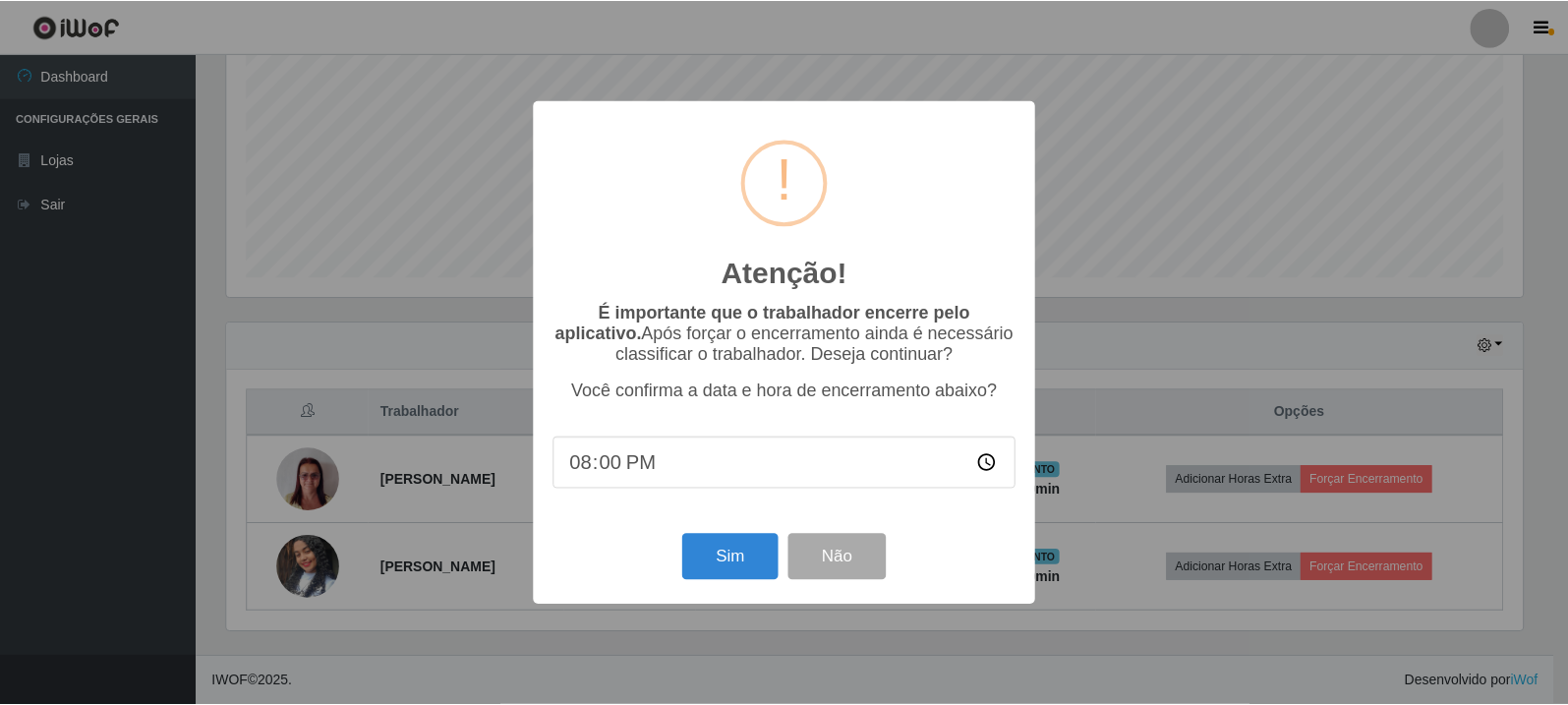
scroll to position [408, 1301]
click at [700, 547] on button "Sim" at bounding box center [732, 556] width 95 height 47
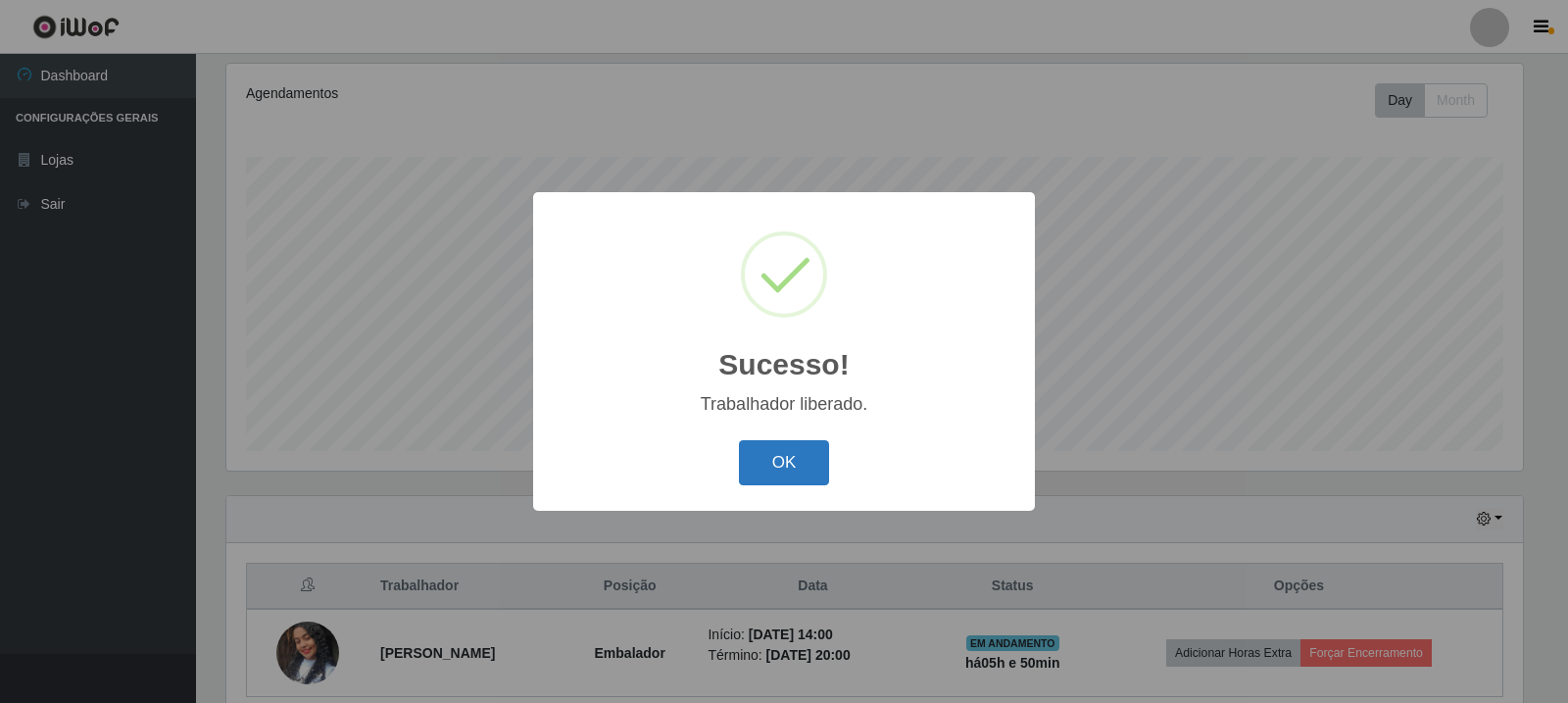
click at [798, 458] on button "OK" at bounding box center [784, 463] width 91 height 46
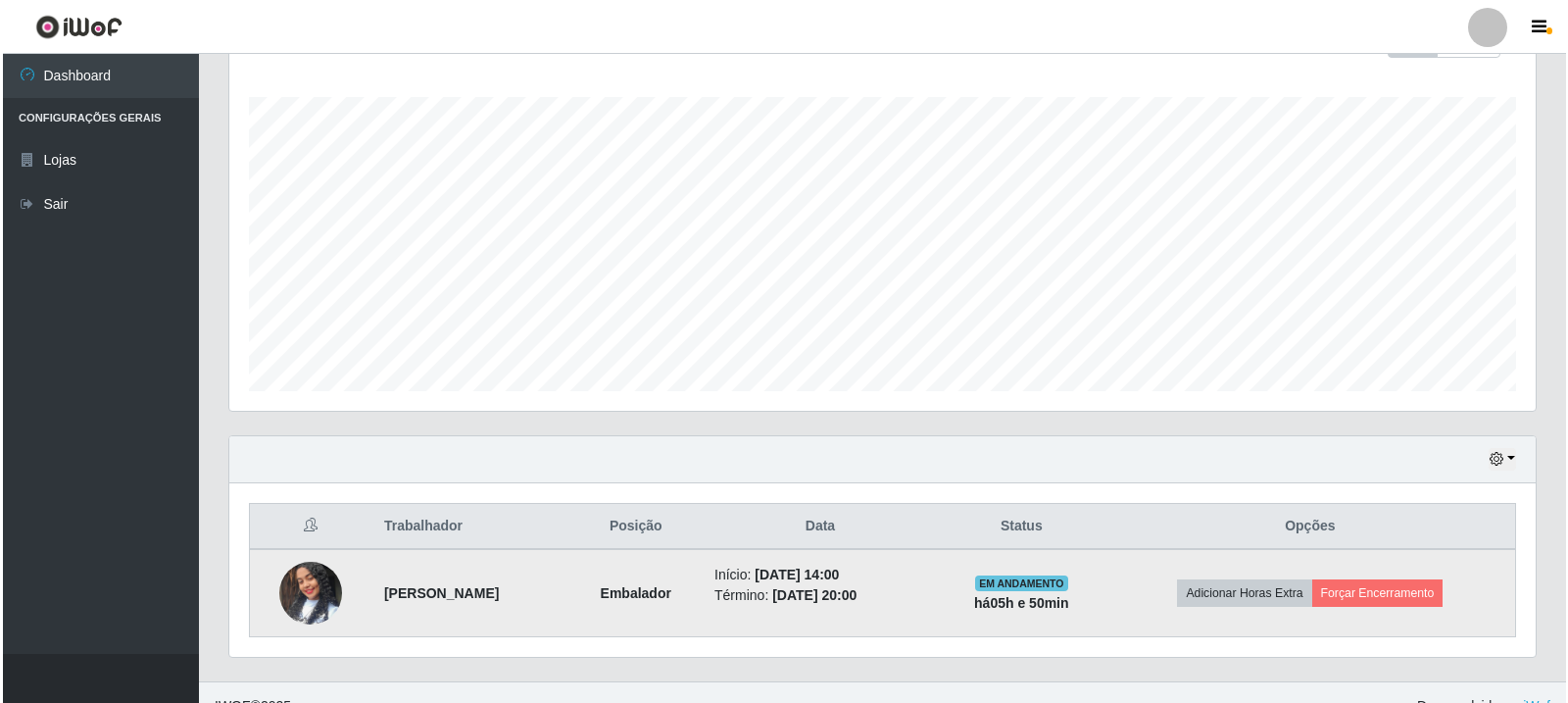
scroll to position [338, 0]
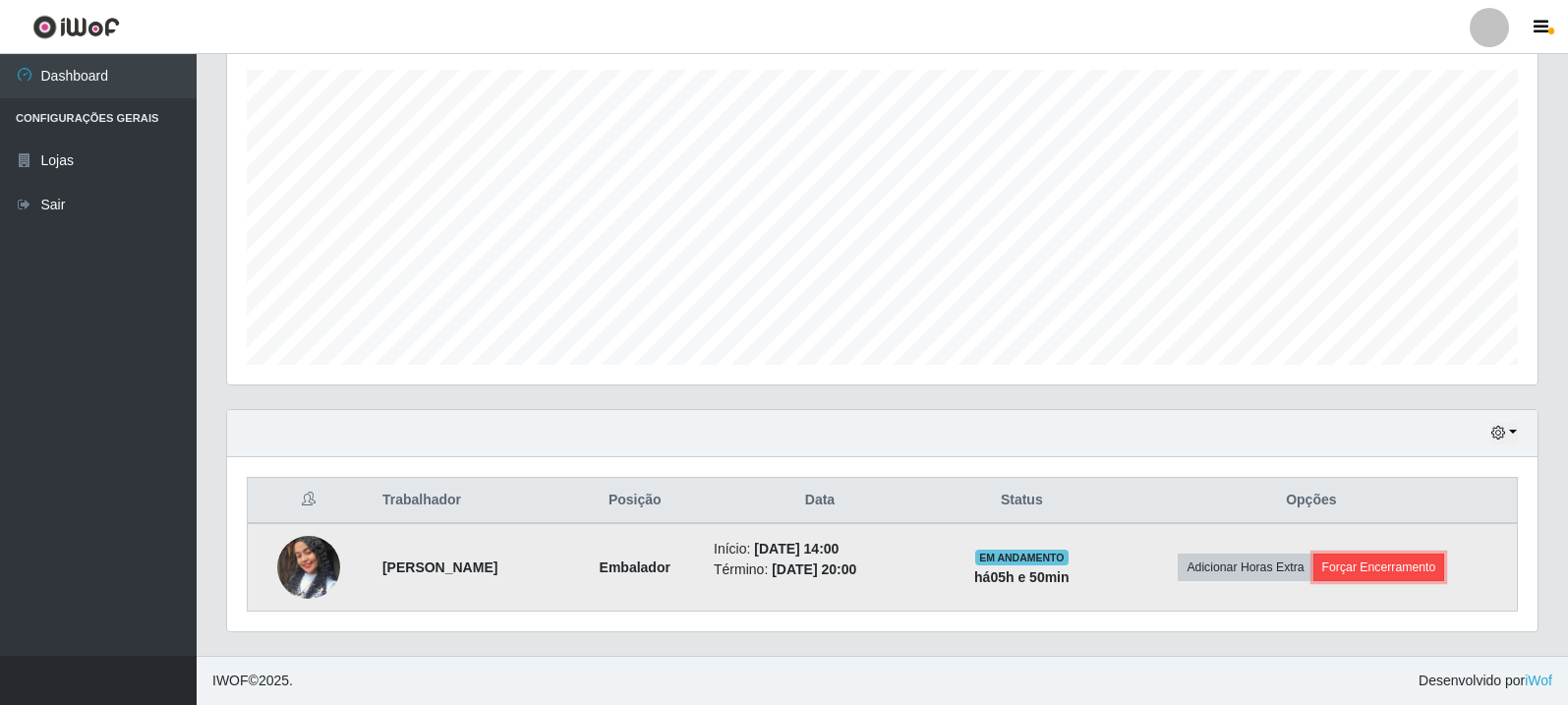
click at [1405, 556] on button "Forçar Encerramento" at bounding box center [1379, 567] width 132 height 28
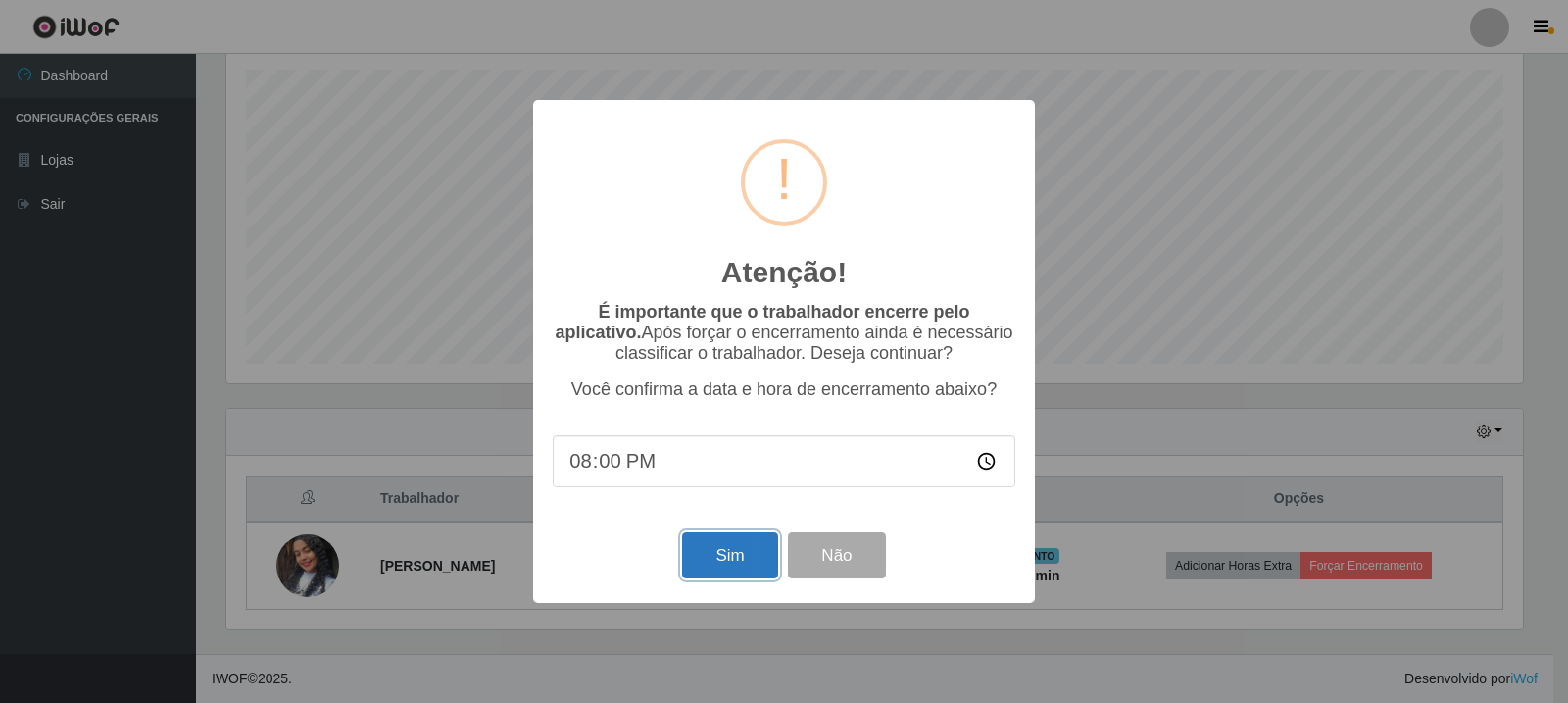
click at [736, 563] on button "Sim" at bounding box center [729, 555] width 95 height 46
